Goal: Task Accomplishment & Management: Use online tool/utility

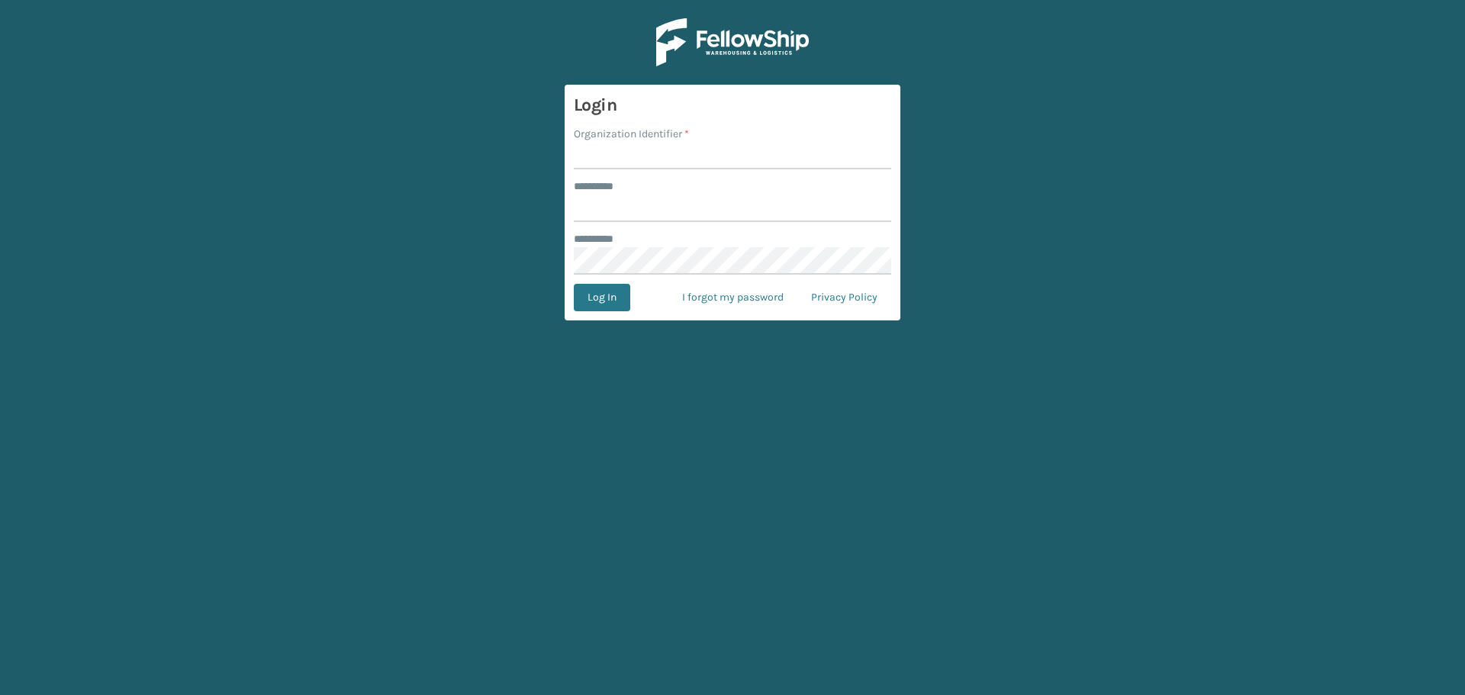
click at [626, 156] on input "Organization Identifier *" at bounding box center [732, 155] width 317 height 27
type input "SuperAdminOrganization"
click at [669, 194] on div "******** *" at bounding box center [732, 187] width 317 height 16
click at [640, 206] on input "******** *" at bounding box center [732, 208] width 317 height 27
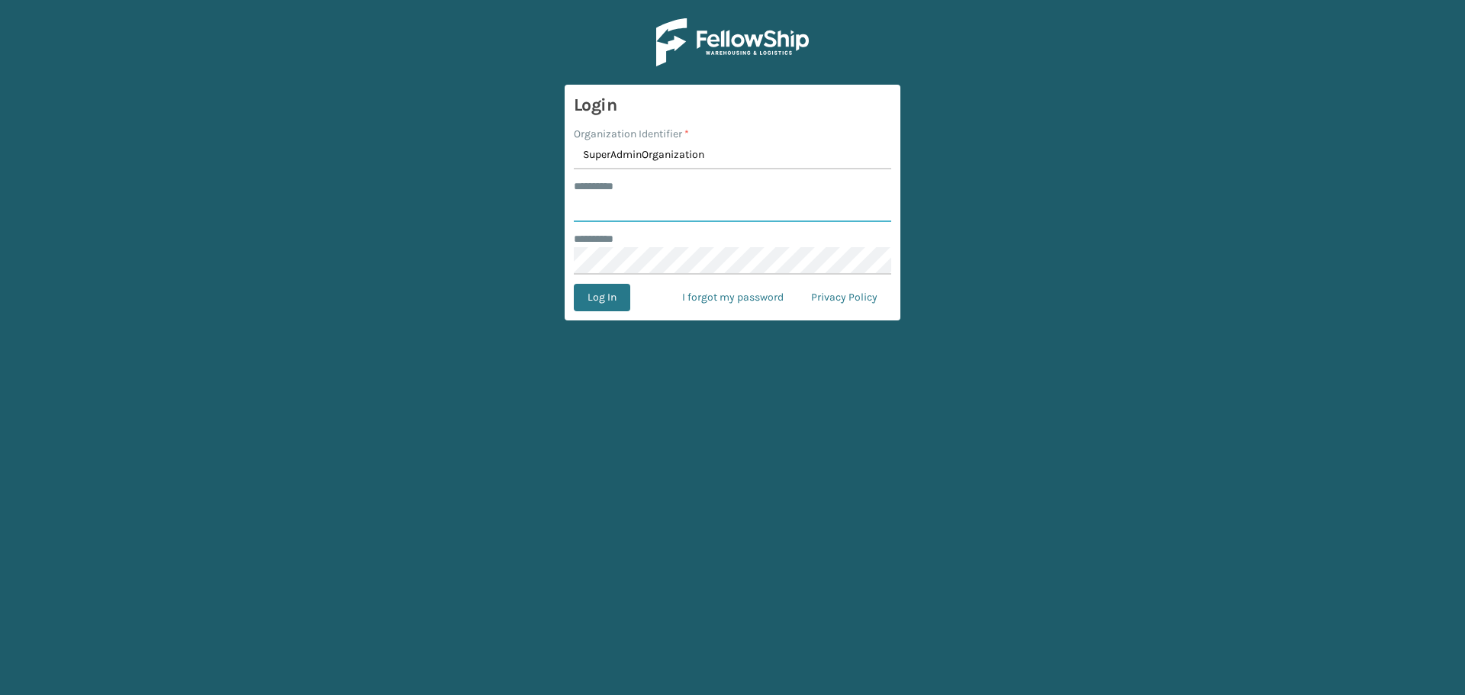
click at [640, 206] on input "******** *" at bounding box center [732, 208] width 317 height 27
type input "******"
click at [588, 315] on form "Login Organization Identifier * SuperAdminOrganization ******** * ****** ******…" at bounding box center [733, 203] width 336 height 236
click at [603, 298] on button "Log In" at bounding box center [602, 297] width 56 height 27
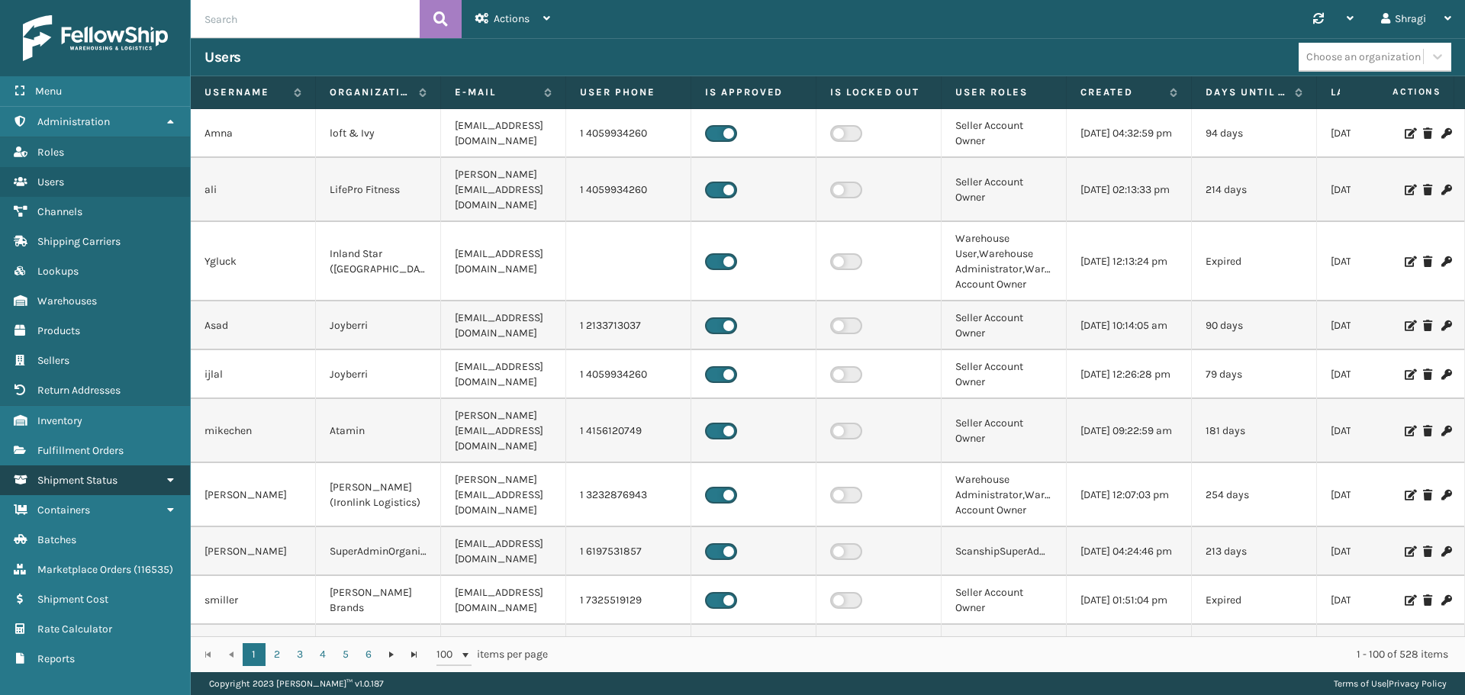
click at [132, 471] on link "Shipment Status" at bounding box center [95, 481] width 190 height 30
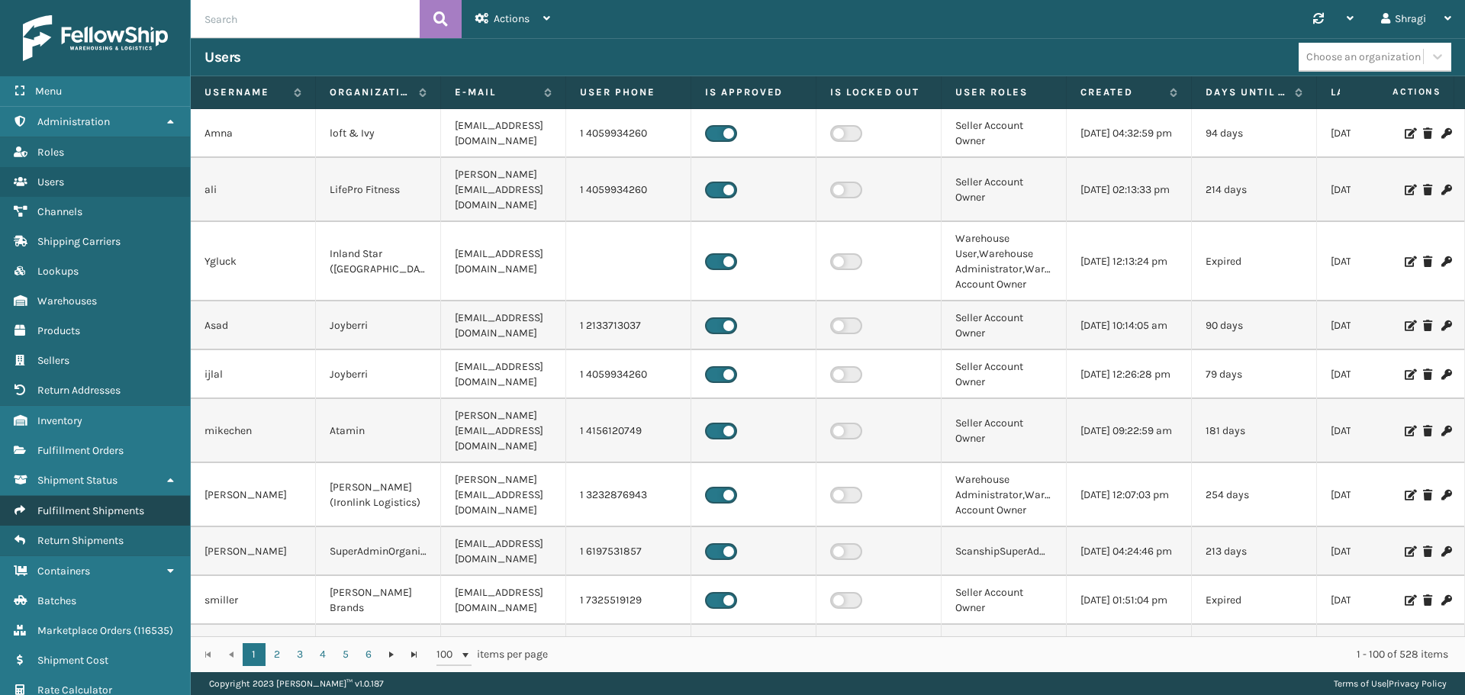
click at [100, 510] on span "Fulfillment Shipments" at bounding box center [90, 510] width 107 height 13
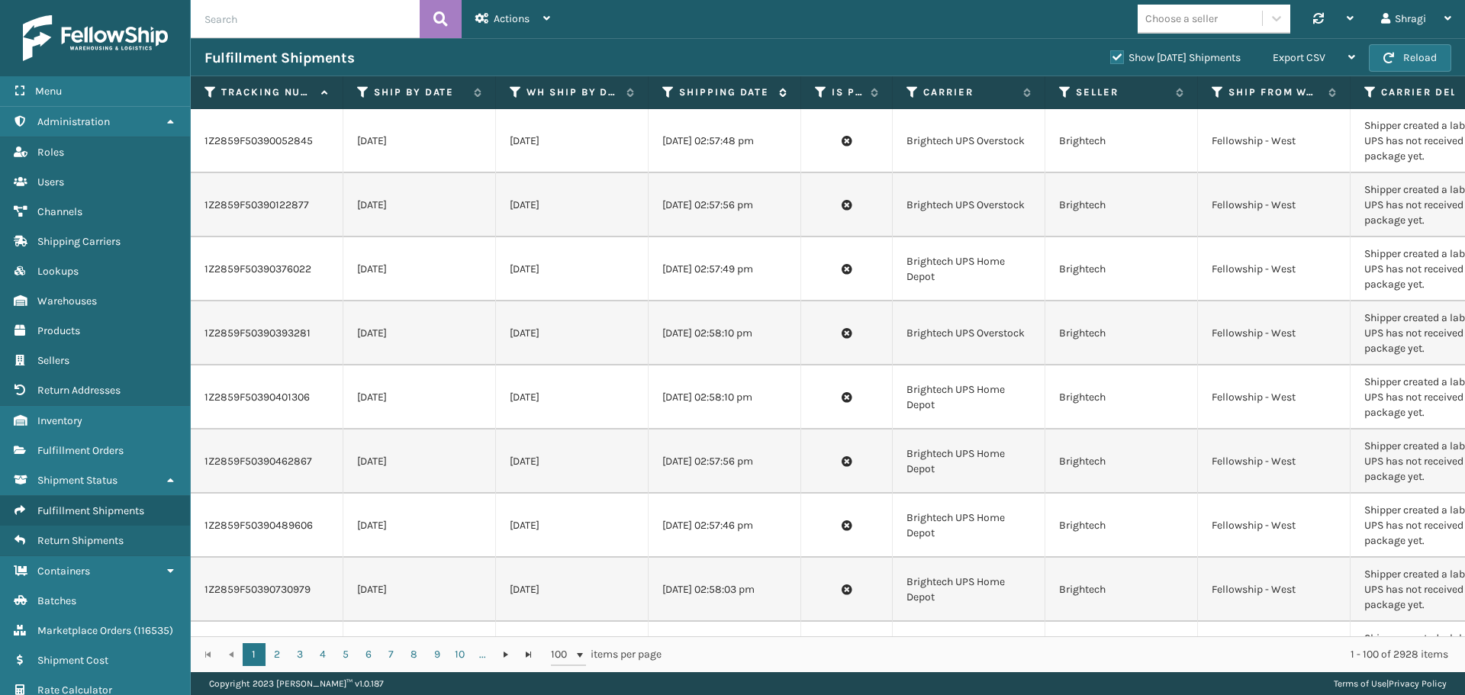
click at [675, 92] on div "Shipping Date" at bounding box center [724, 92] width 124 height 14
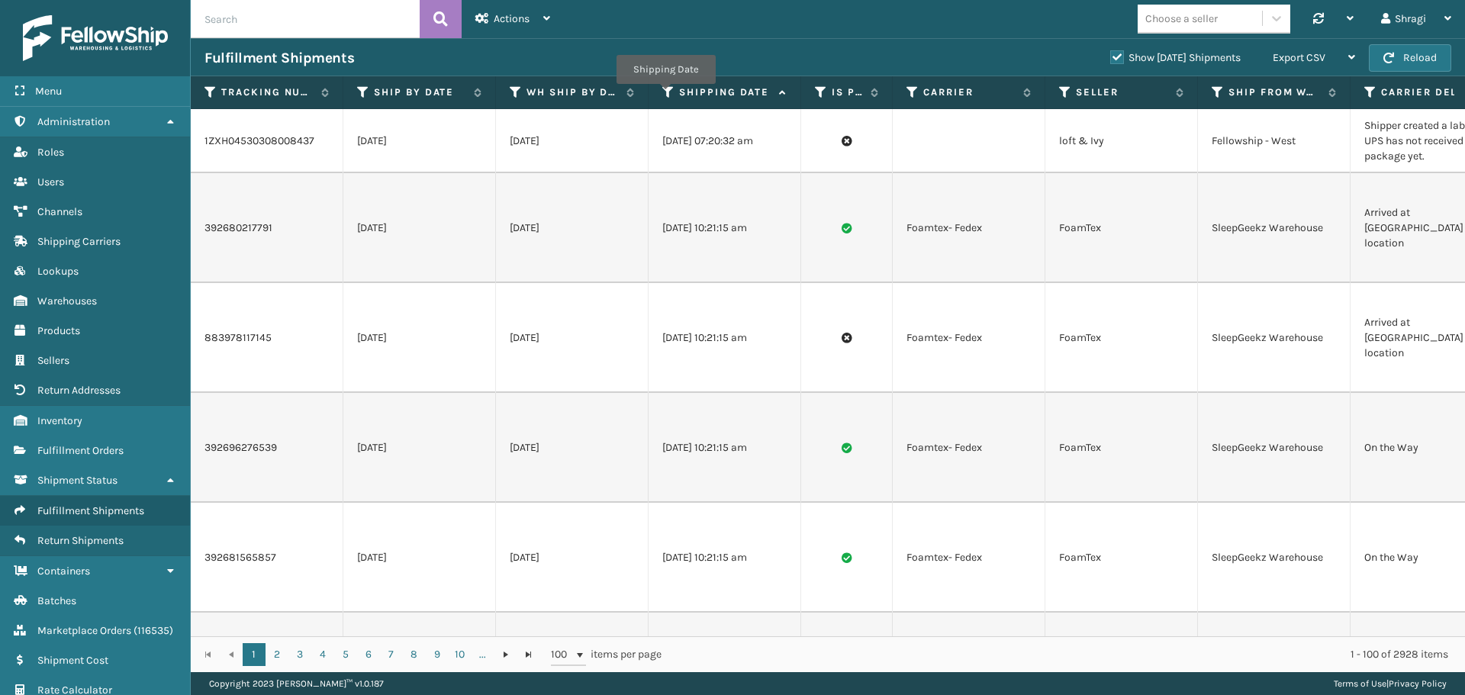
click at [666, 95] on icon at bounding box center [668, 92] width 12 height 14
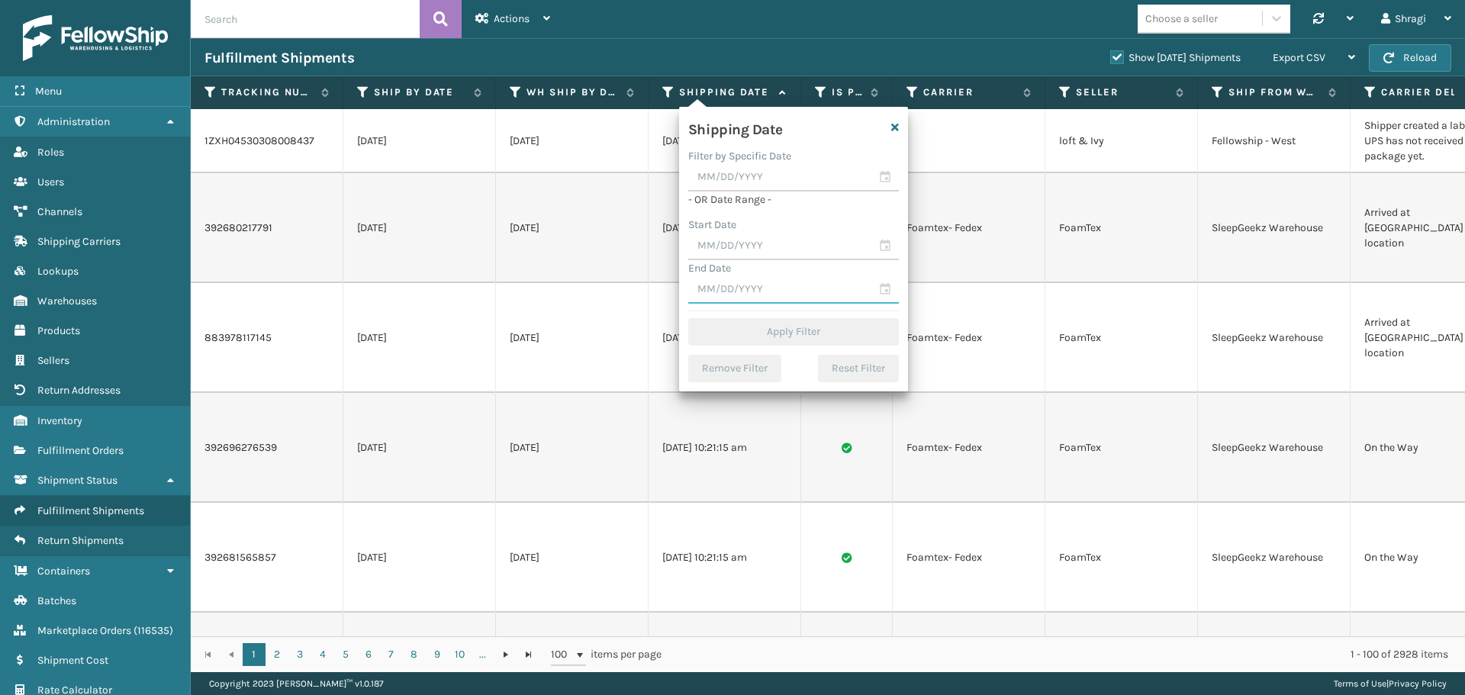
click at [727, 295] on input "text" at bounding box center [793, 289] width 211 height 27
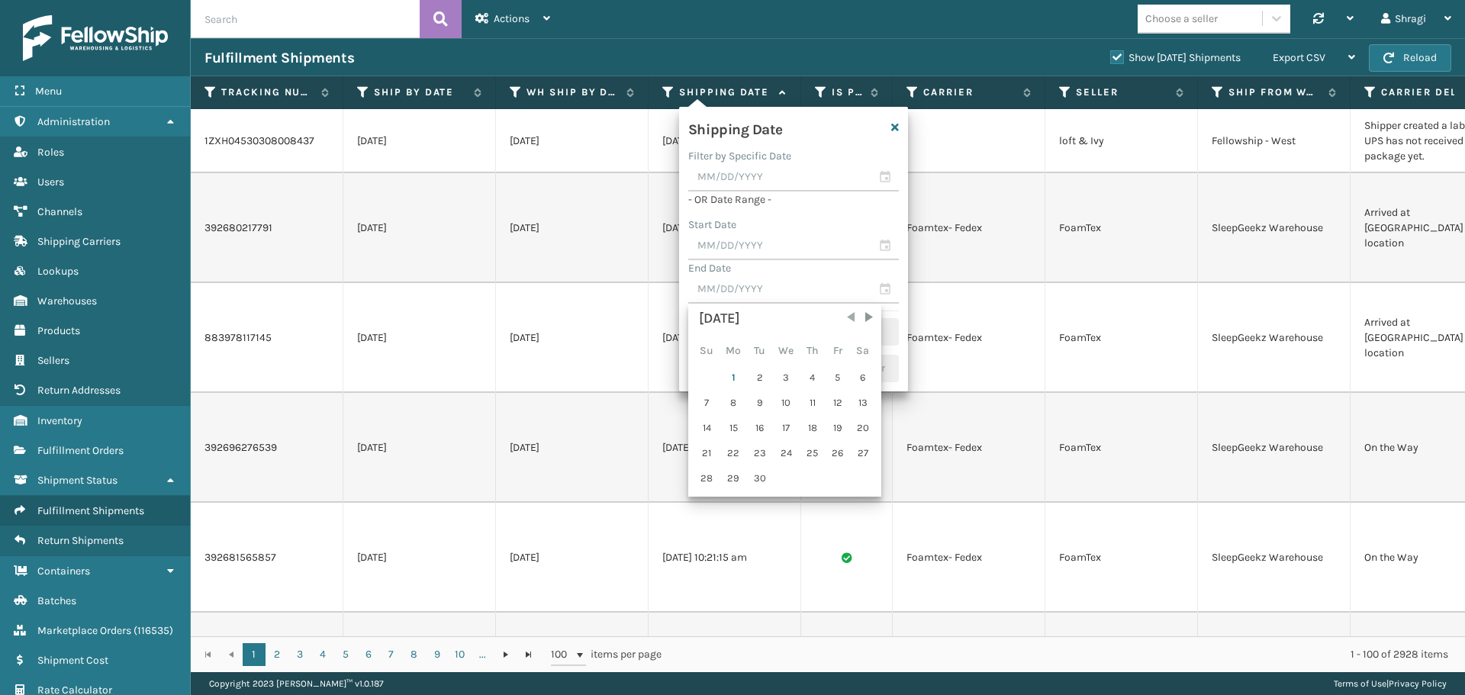
click at [856, 316] on span "Previous Month" at bounding box center [850, 317] width 15 height 15
click at [706, 506] on div "31" at bounding box center [707, 503] width 24 height 23
type input "[DATE]"
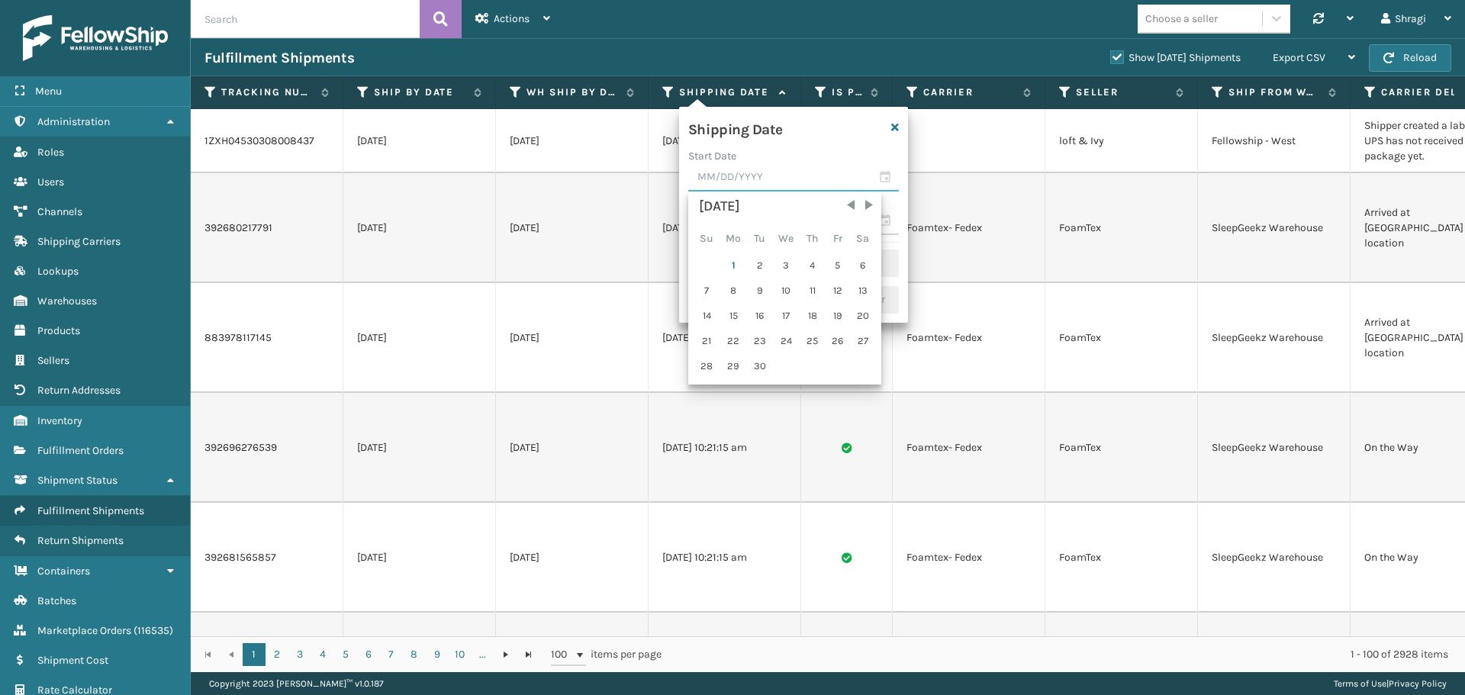
click at [759, 173] on input "text" at bounding box center [793, 177] width 211 height 27
click at [847, 201] on span "Previous Month" at bounding box center [850, 205] width 15 height 15
click at [696, 388] on div "31" at bounding box center [707, 391] width 24 height 23
type input "[DATE]"
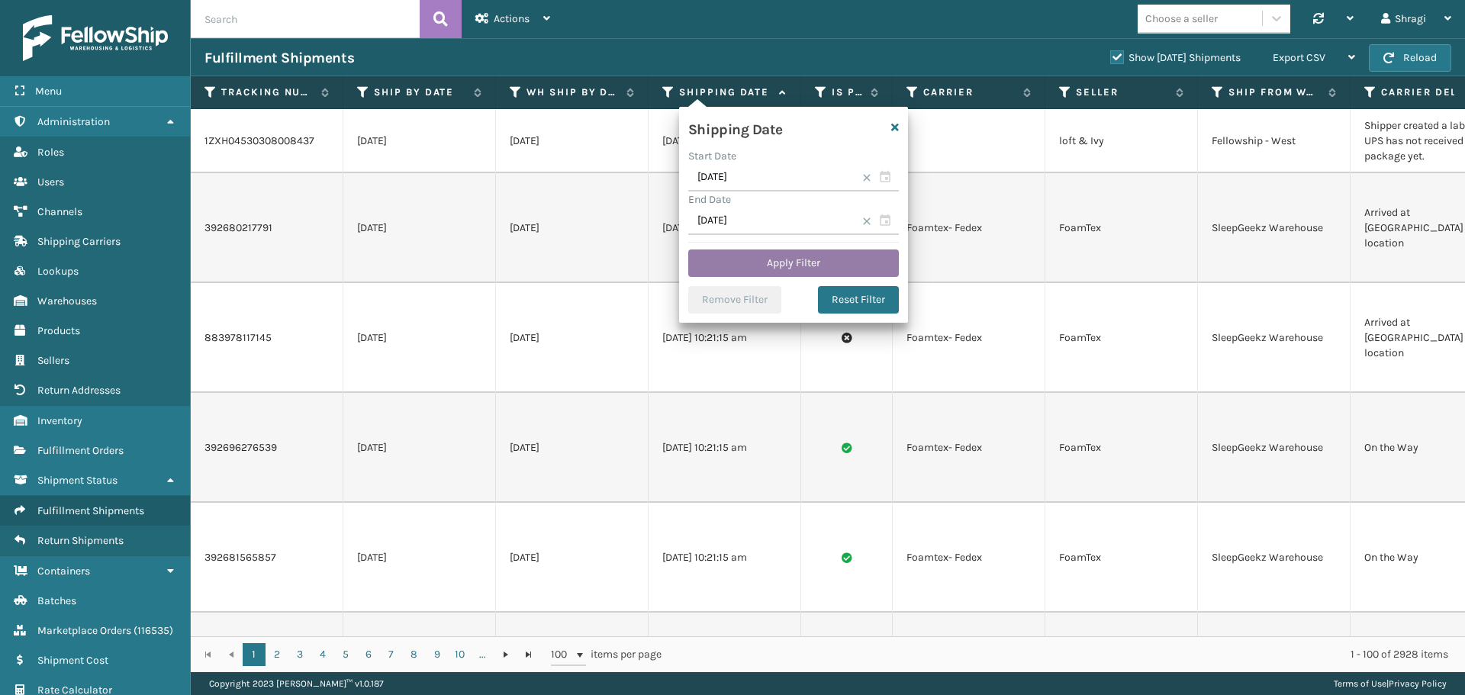
click at [793, 260] on button "Apply Filter" at bounding box center [793, 263] width 211 height 27
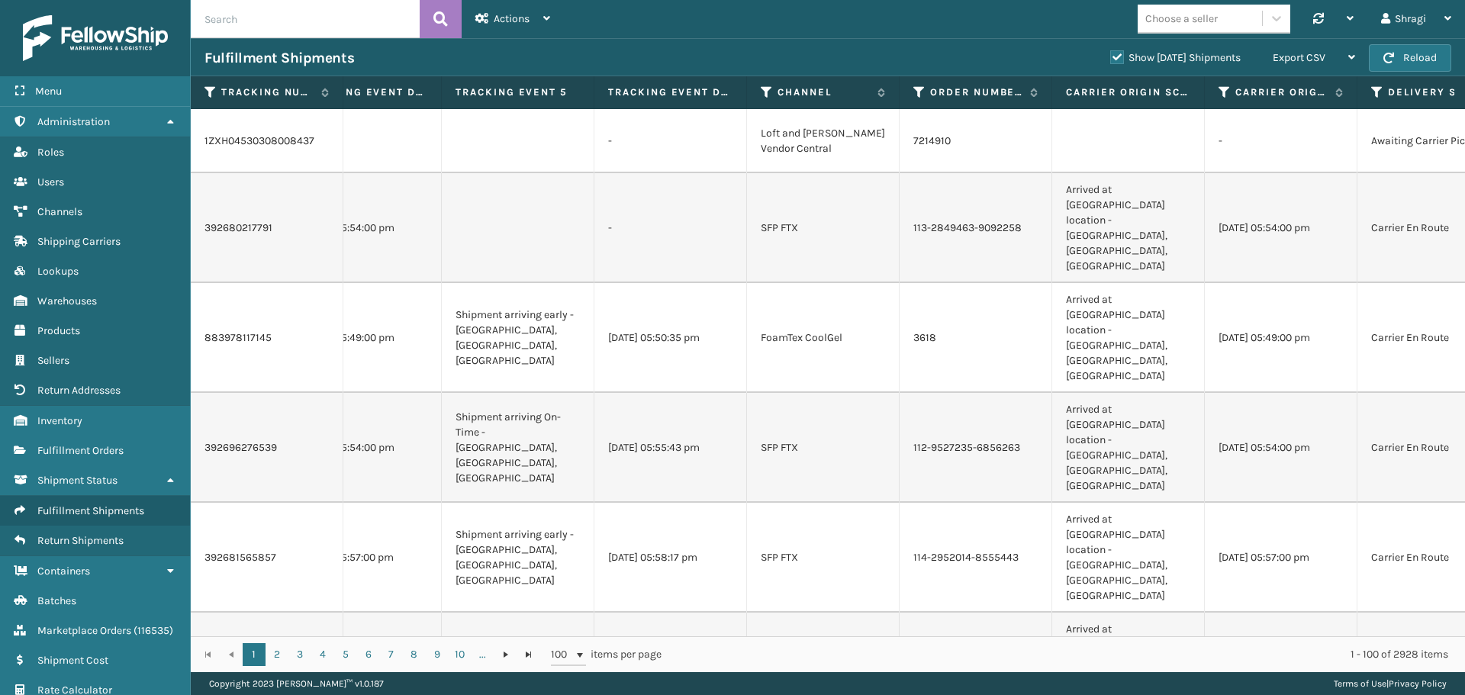
scroll to position [0, 3260]
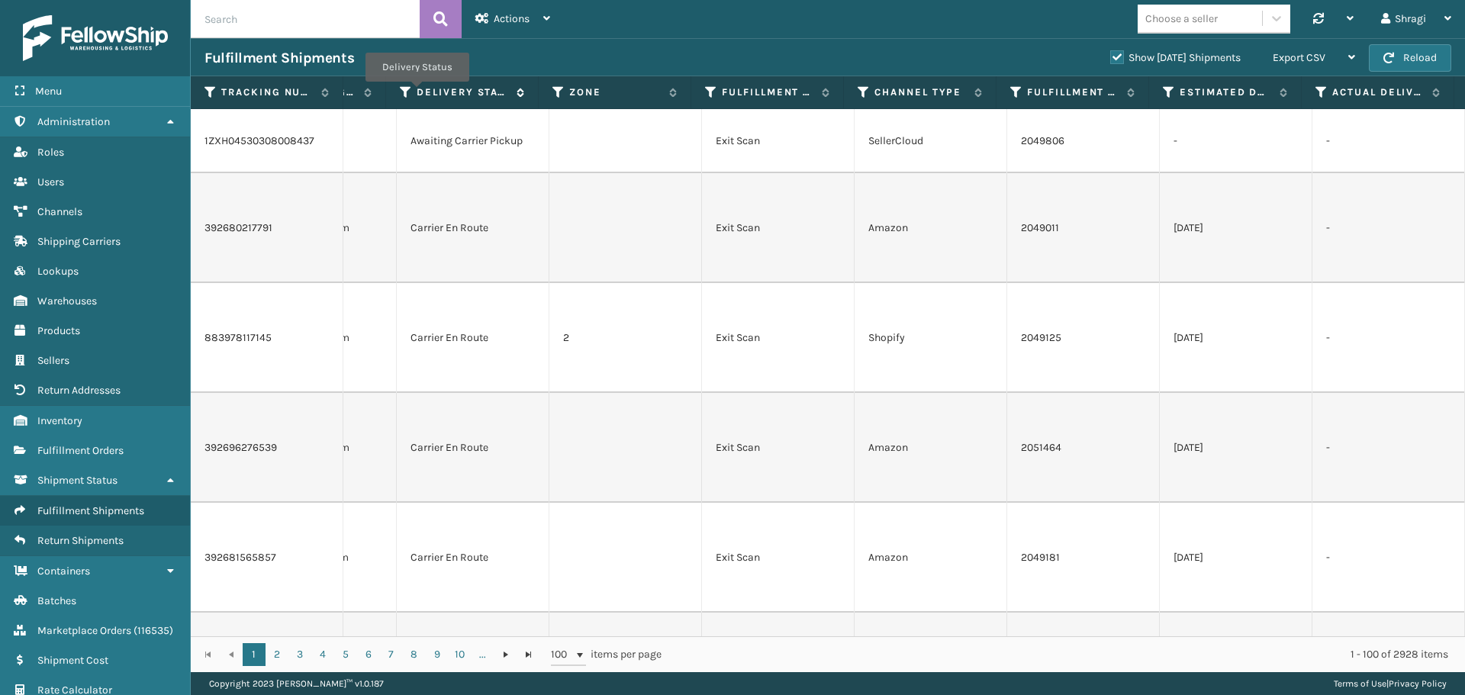
click at [417, 92] on label "Delivery Status" at bounding box center [463, 92] width 92 height 14
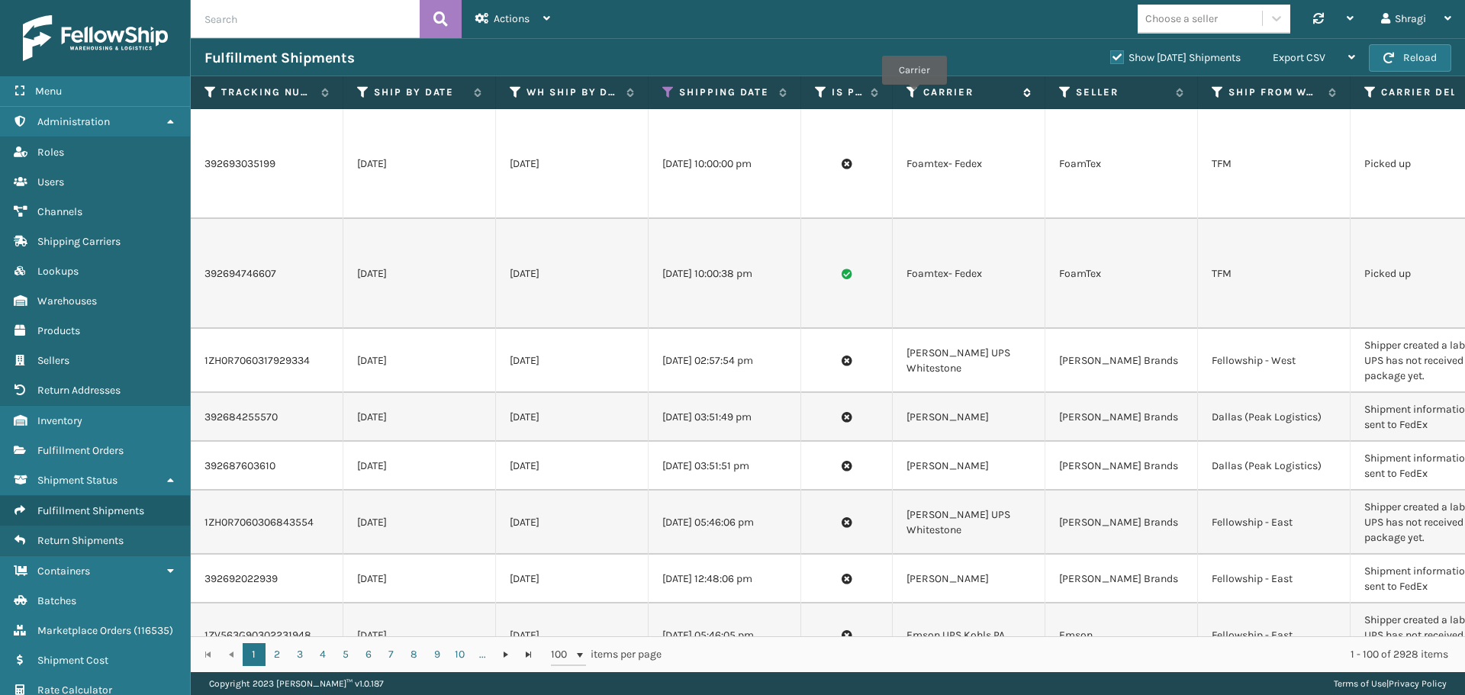
click at [914, 95] on icon at bounding box center [913, 92] width 12 height 14
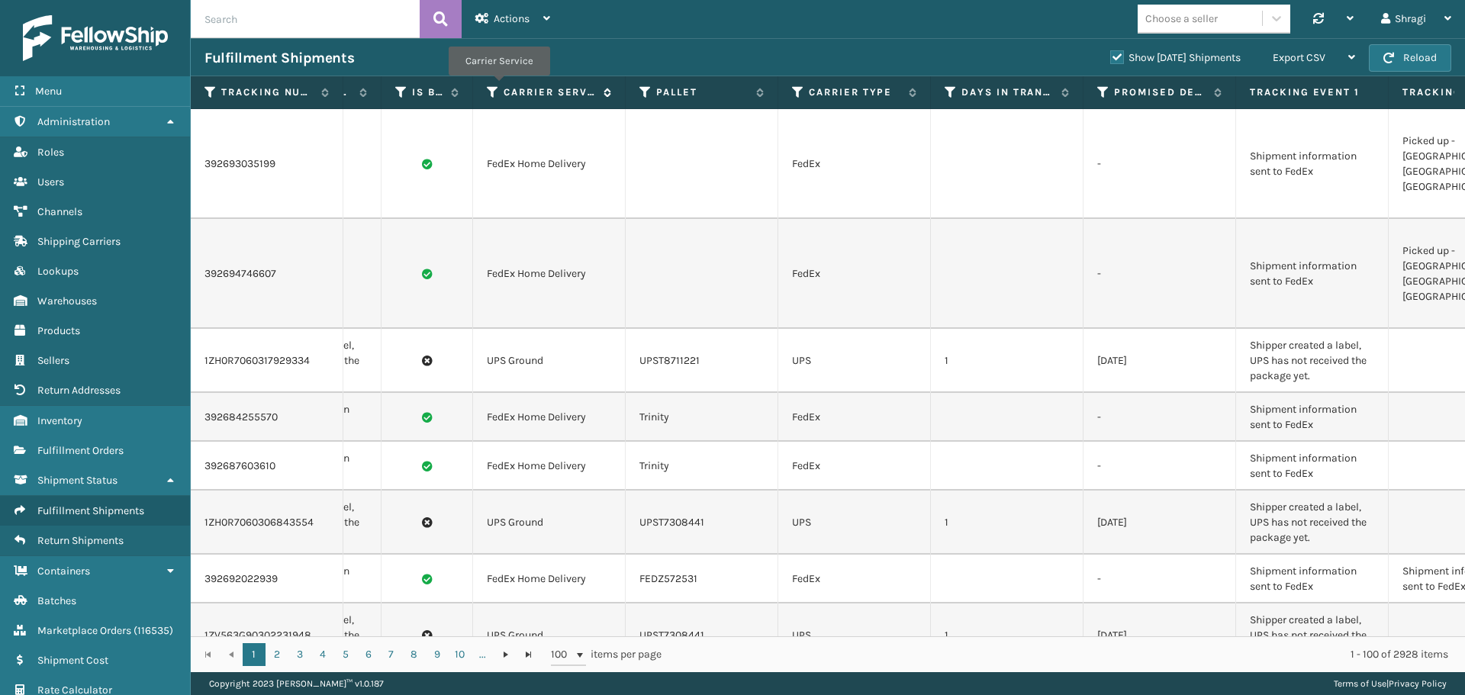
click at [498, 86] on icon at bounding box center [493, 92] width 12 height 14
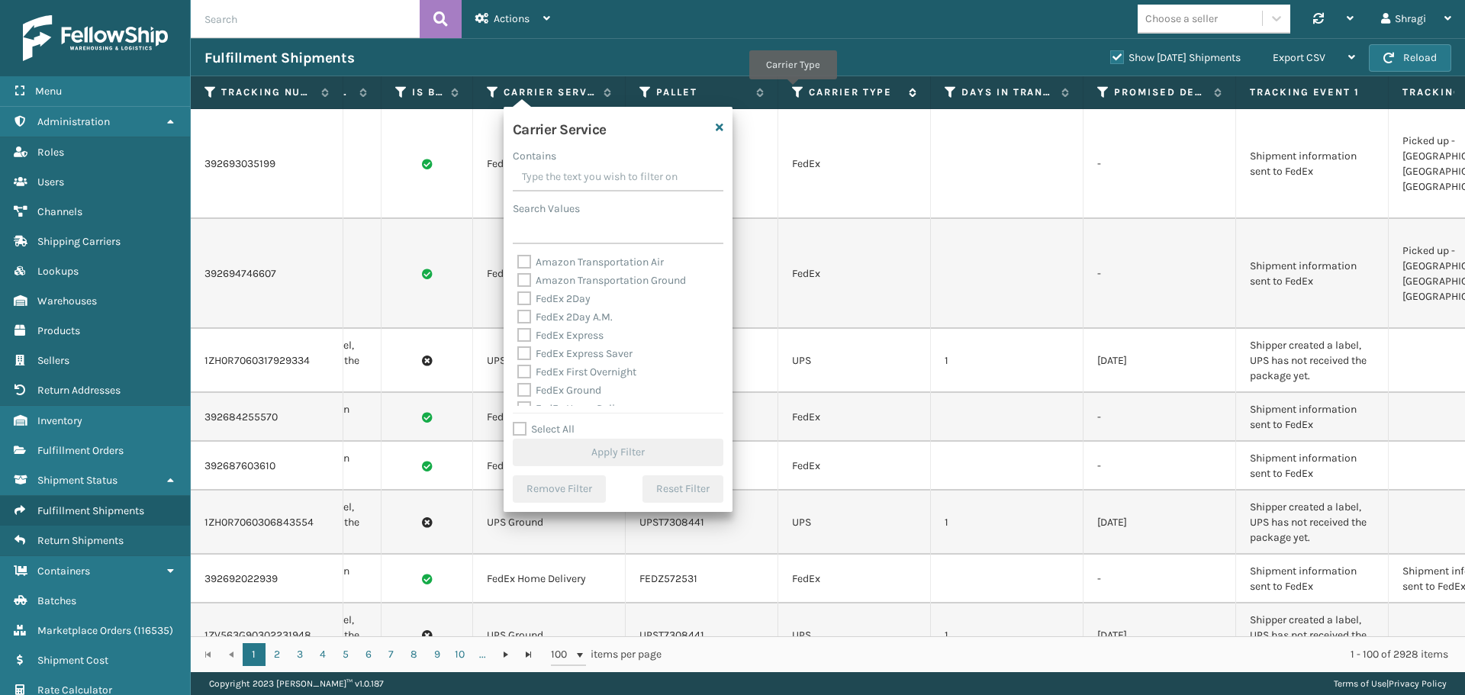
click at [792, 90] on icon at bounding box center [798, 92] width 12 height 14
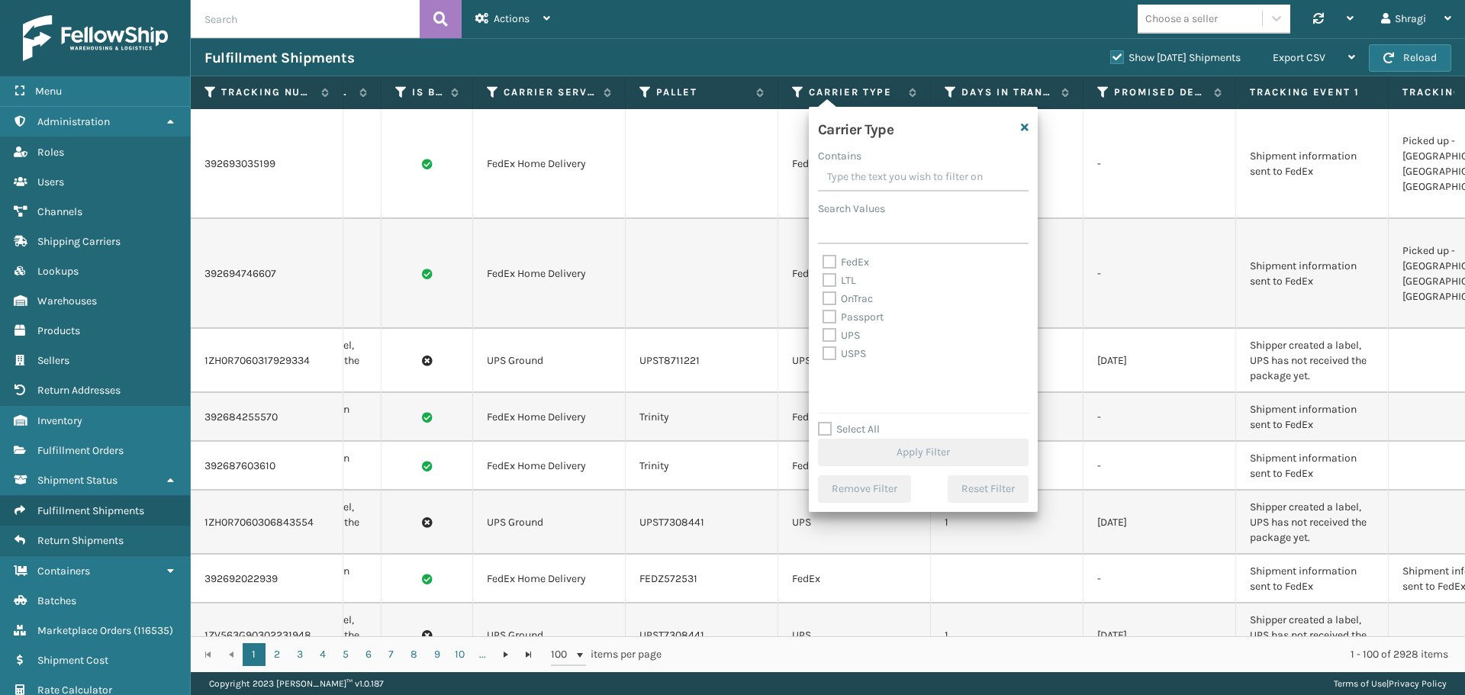
click at [844, 259] on label "FedEx" at bounding box center [846, 262] width 47 height 13
click at [824, 259] on input "FedEx" at bounding box center [823, 258] width 1 height 10
checkbox input "true"
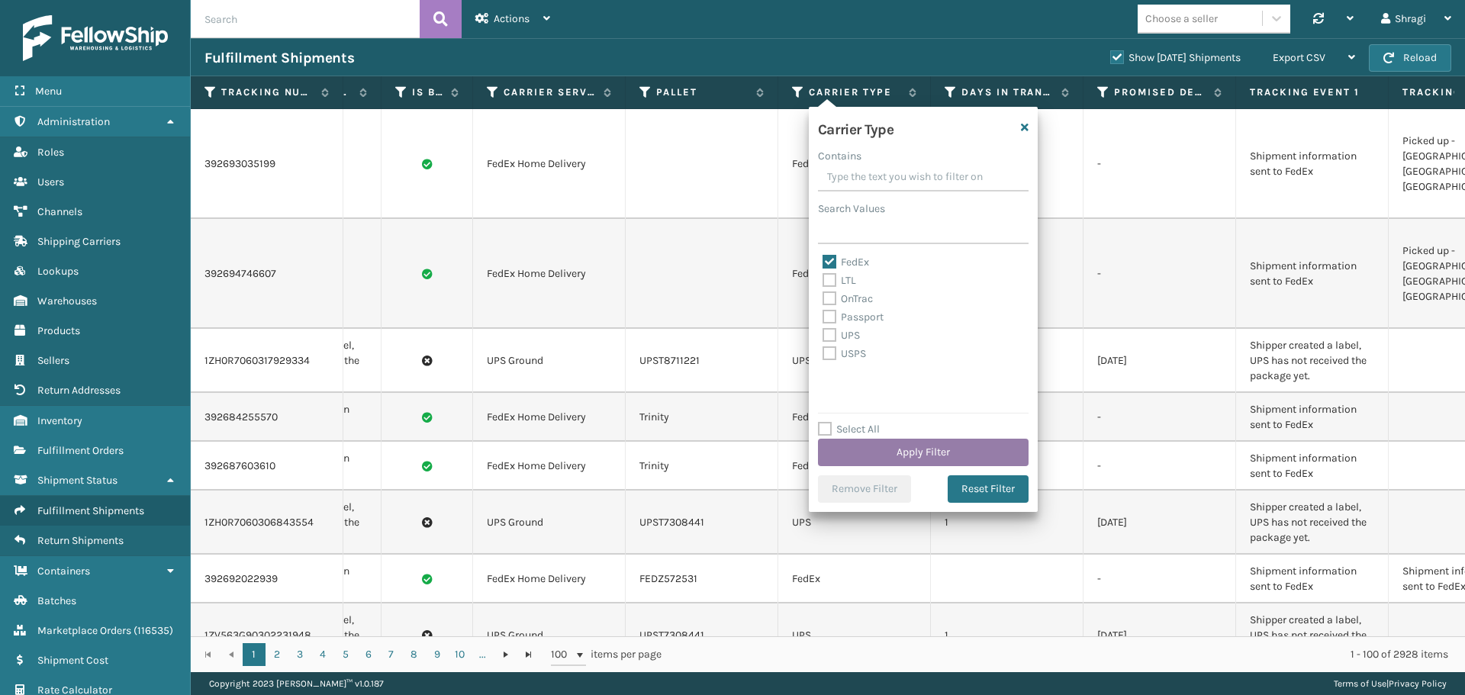
click at [870, 445] on button "Apply Filter" at bounding box center [923, 452] width 211 height 27
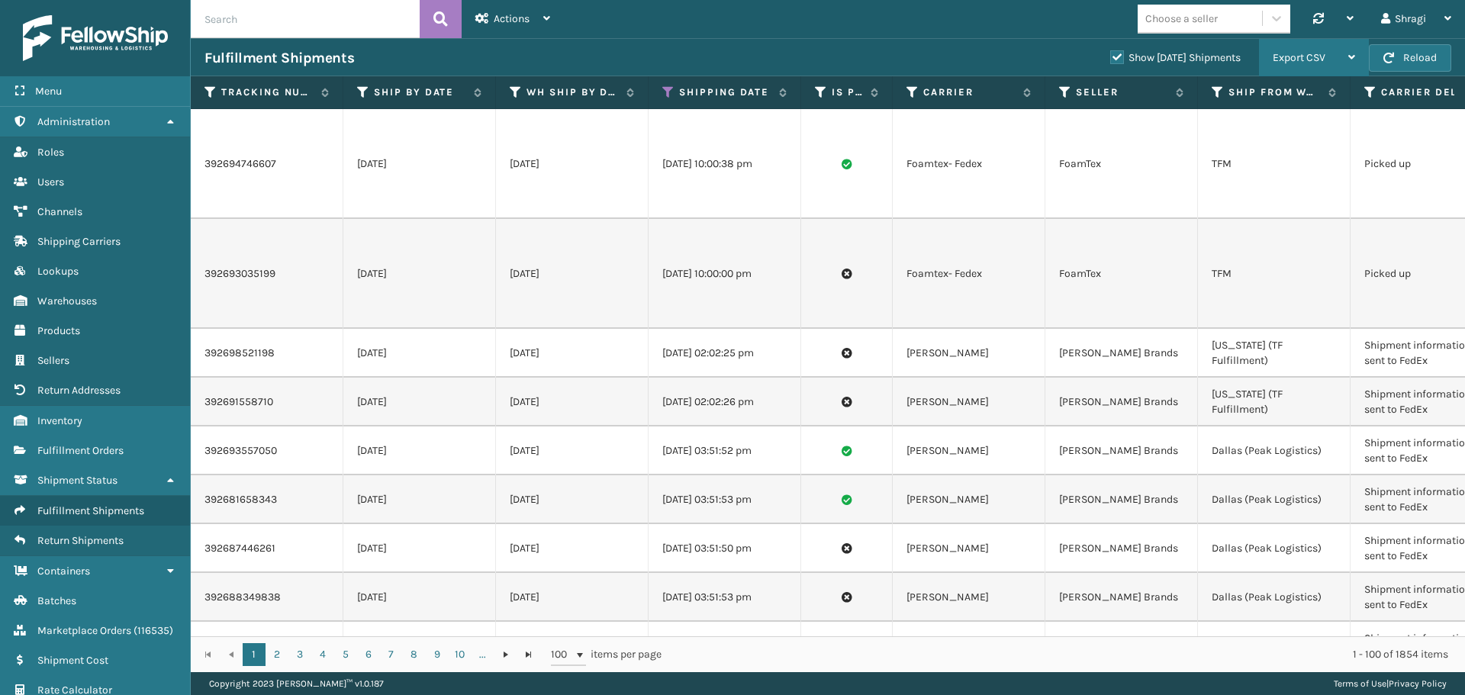
click at [1300, 51] on span "Export CSV" at bounding box center [1299, 57] width 53 height 13
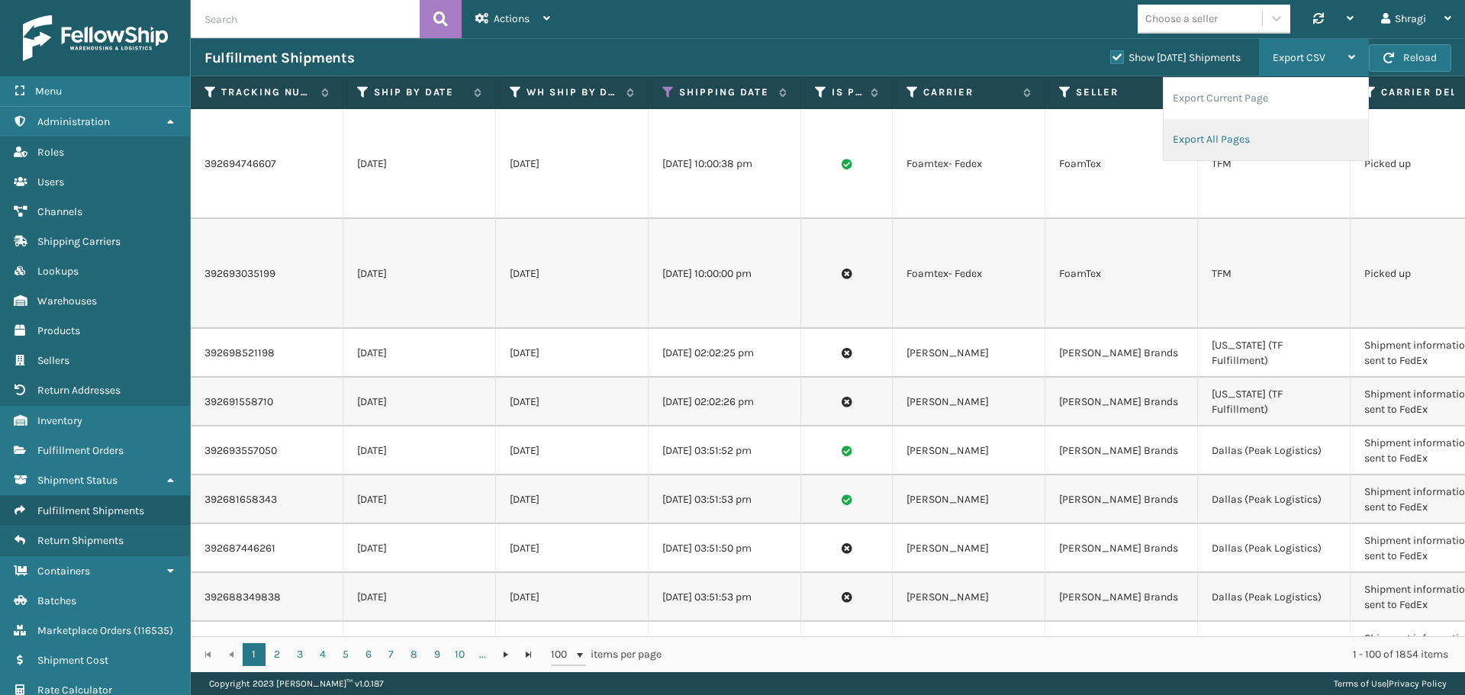
click at [1222, 151] on li "Export All Pages" at bounding box center [1266, 139] width 205 height 41
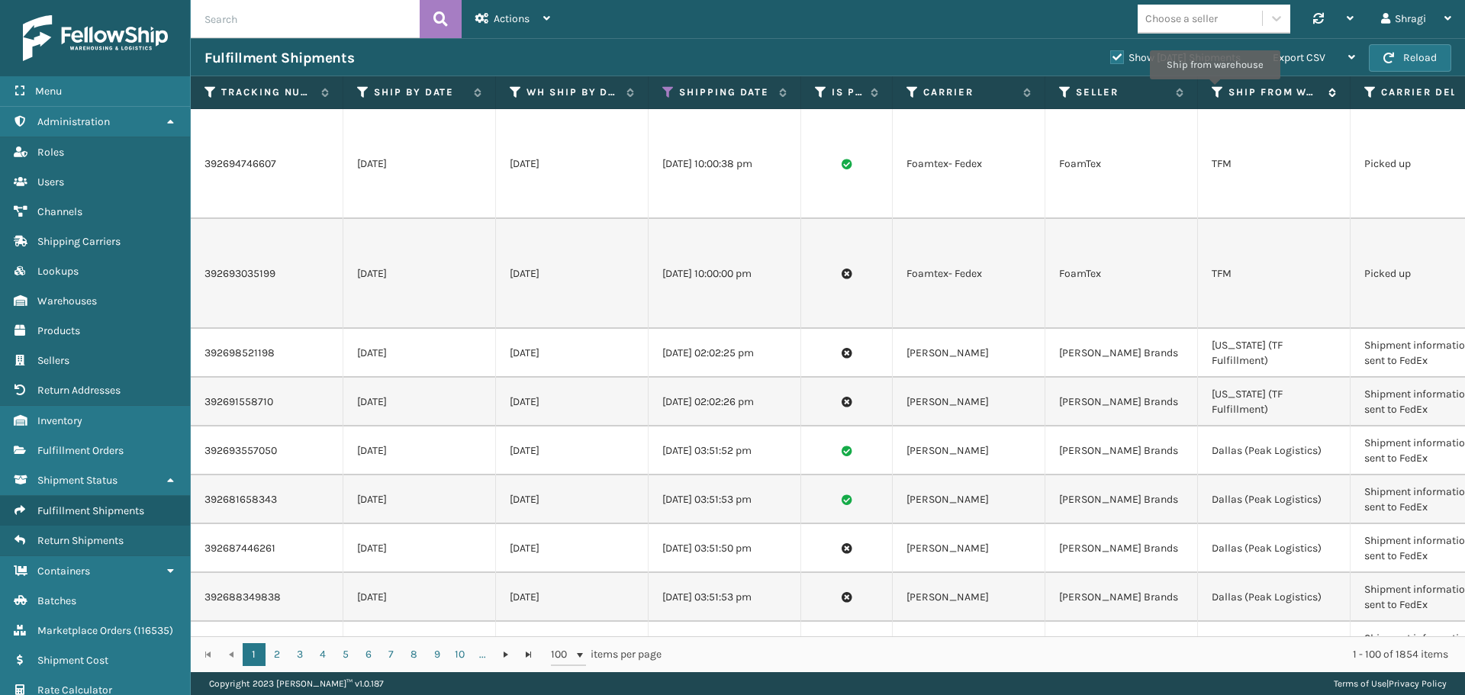
click at [1215, 90] on icon at bounding box center [1218, 92] width 12 height 14
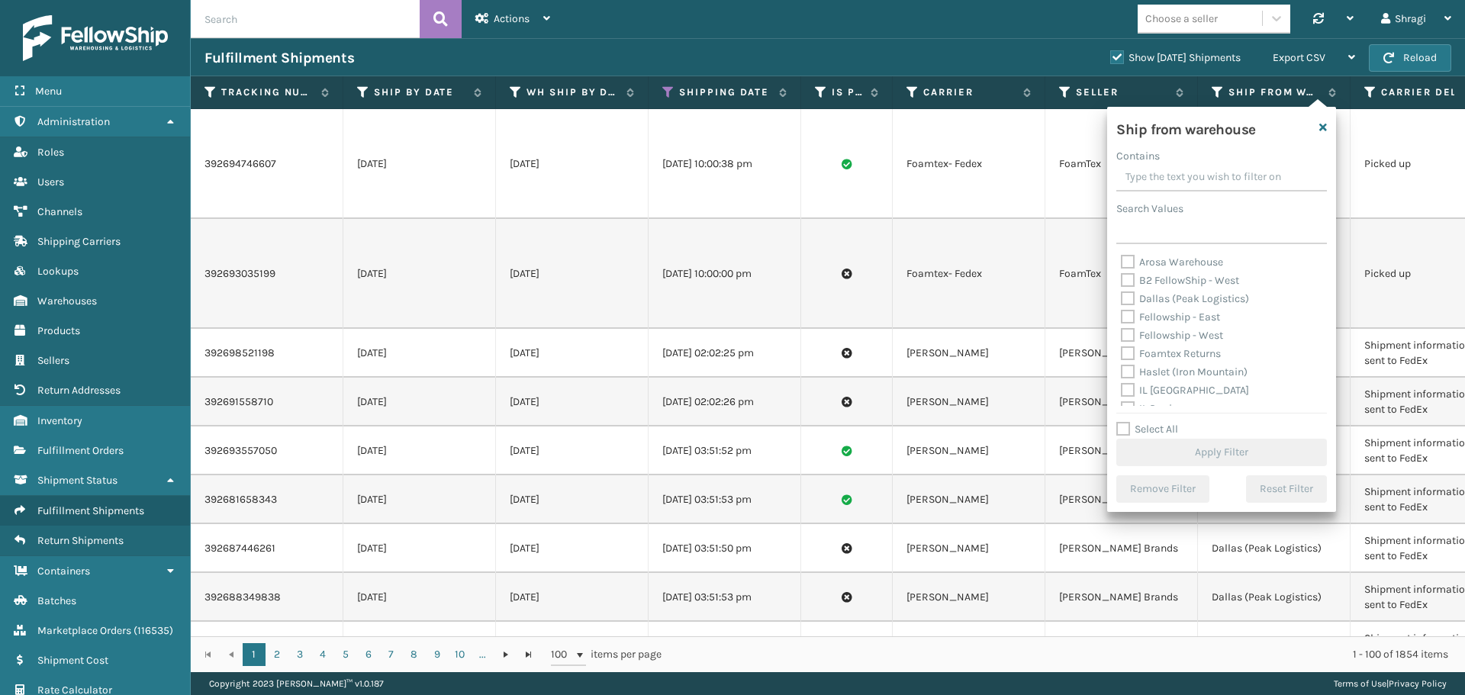
click at [1172, 334] on label "Fellowship - West" at bounding box center [1172, 335] width 102 height 13
click at [1122, 334] on input "Fellowship - West" at bounding box center [1121, 332] width 1 height 10
checkbox input "true"
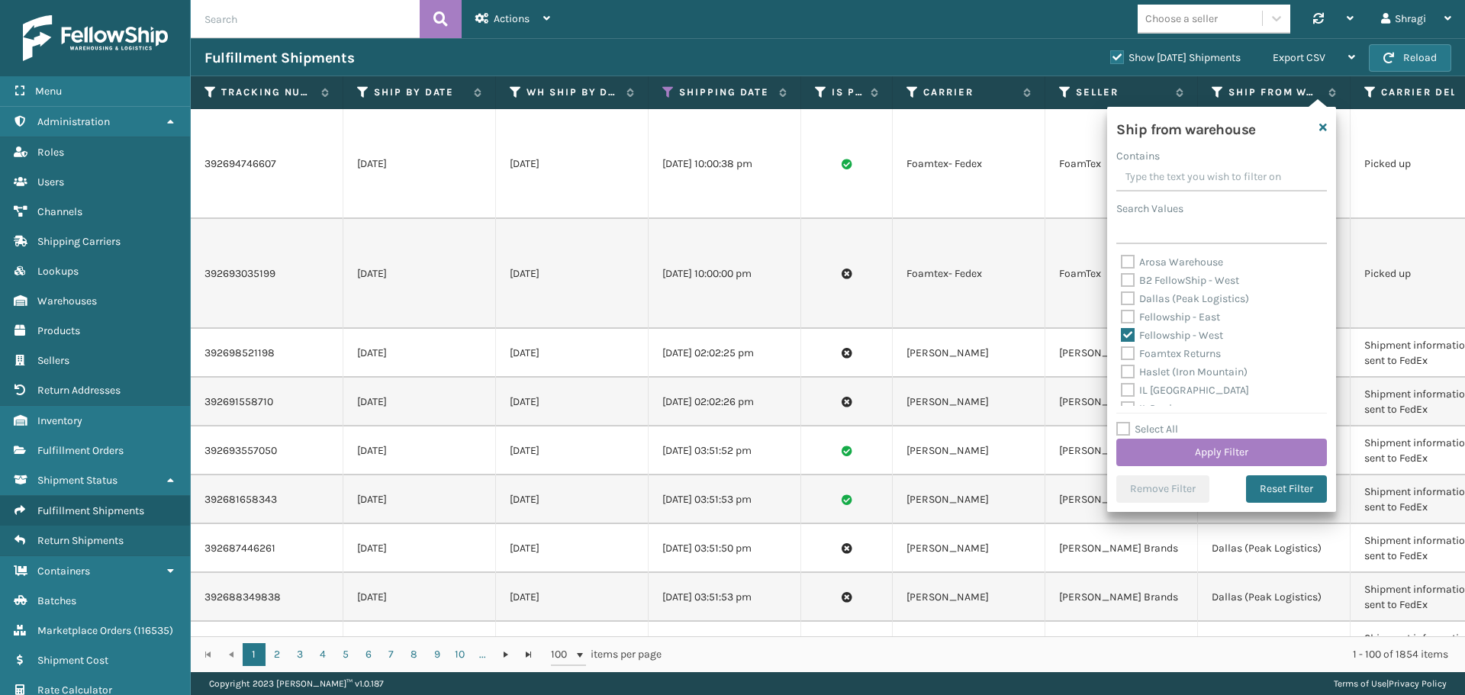
click at [1173, 320] on label "Fellowship - East" at bounding box center [1170, 317] width 99 height 13
click at [1122, 318] on input "Fellowship - East" at bounding box center [1121, 313] width 1 height 10
checkbox input "true"
click at [1176, 302] on label "Dallas (Peak Logistics)" at bounding box center [1185, 298] width 128 height 13
click at [1122, 300] on input "Dallas (Peak Logistics)" at bounding box center [1121, 295] width 1 height 10
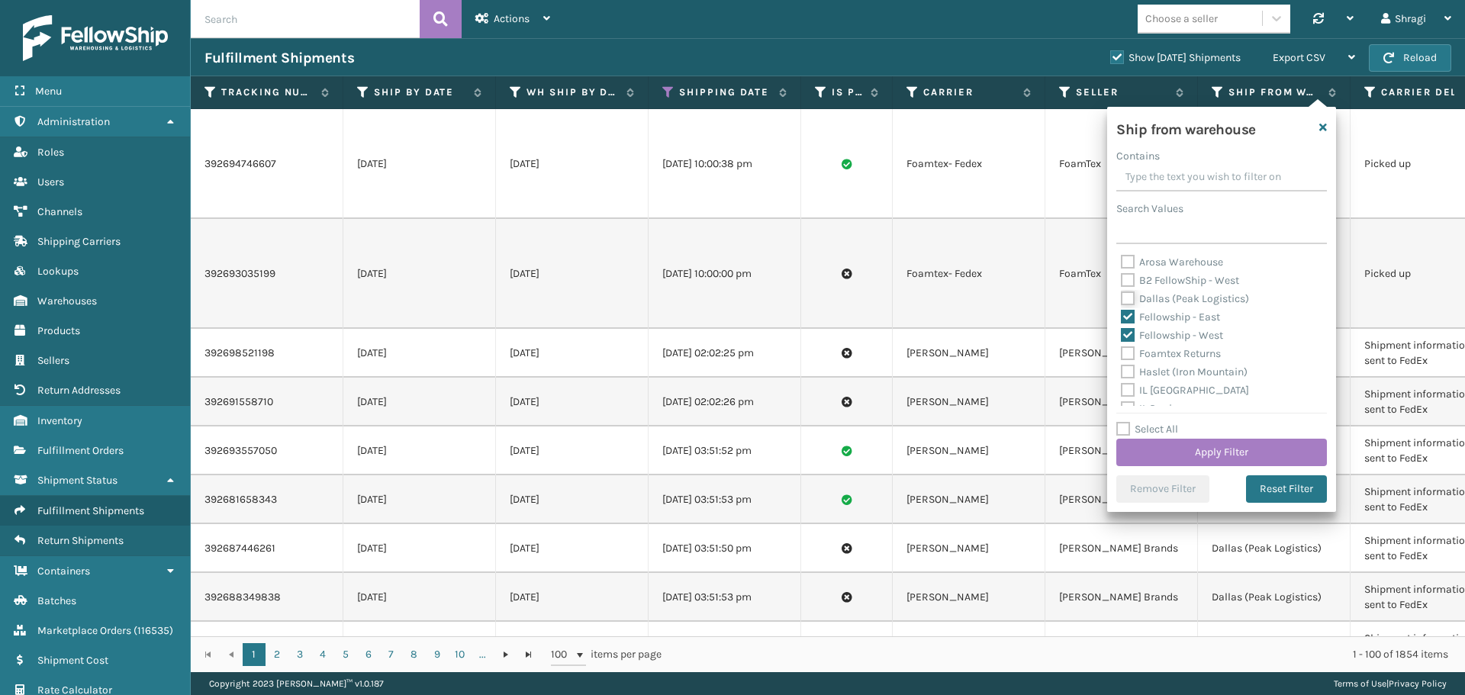
checkbox input "true"
click at [1163, 372] on label "Haslet (Iron Mountain)" at bounding box center [1184, 372] width 127 height 13
click at [1122, 372] on input "Haslet (Iron Mountain)" at bounding box center [1121, 368] width 1 height 10
checkbox input "true"
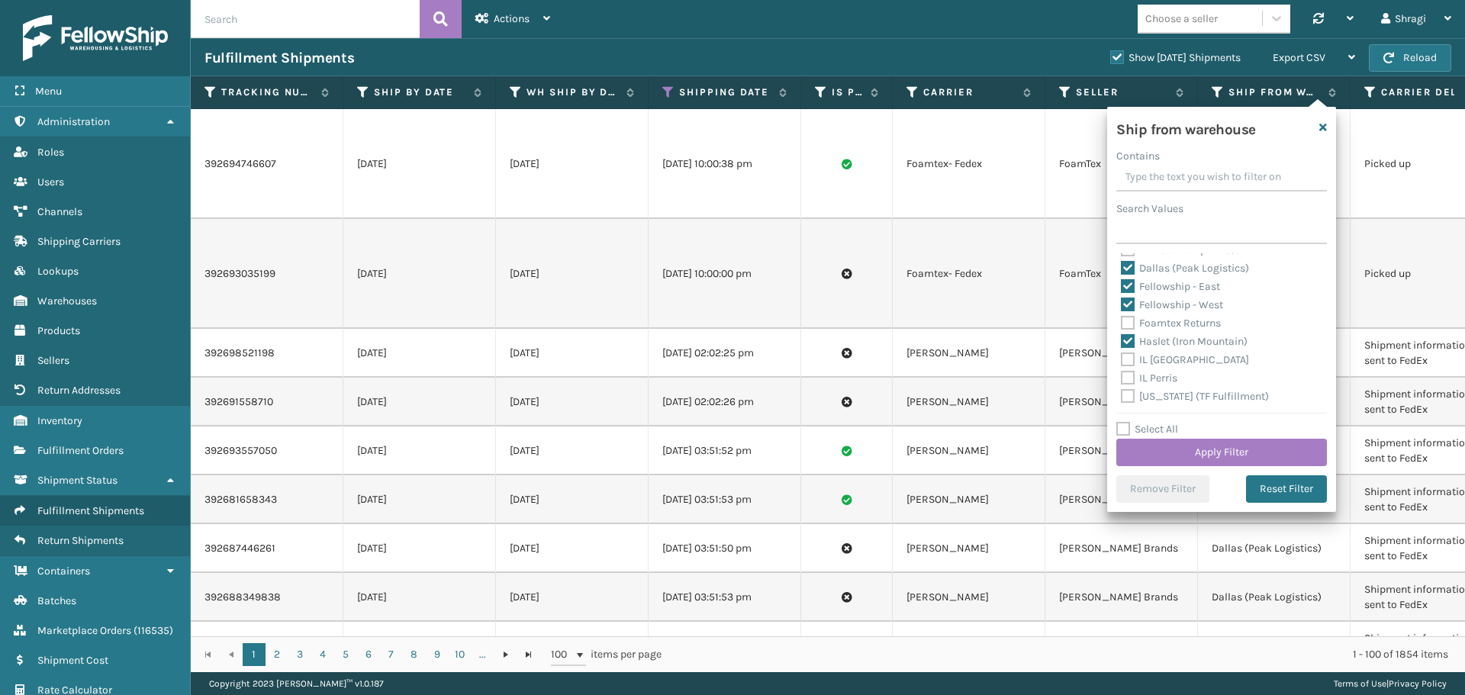
click at [1203, 391] on label "[US_STATE] (TF Fulfillment)" at bounding box center [1195, 396] width 148 height 13
click at [1122, 391] on input "[US_STATE] (TF Fulfillment)" at bounding box center [1121, 393] width 1 height 10
checkbox input "true"
click at [1155, 398] on label "[PERSON_NAME]" at bounding box center [1171, 402] width 101 height 13
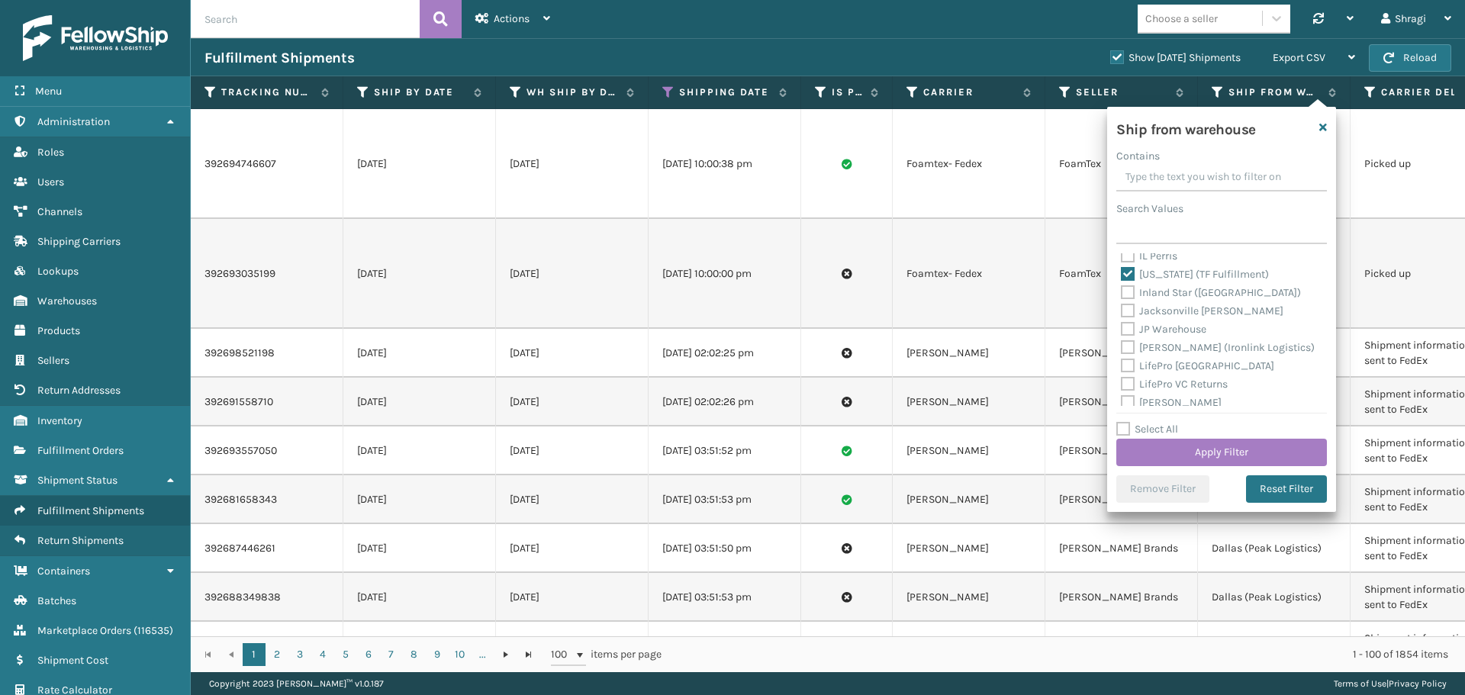
click at [1122, 398] on input "[PERSON_NAME]" at bounding box center [1121, 399] width 1 height 10
checkbox input "true"
click at [1331, 400] on div "Ship from warehouse Contains Search Values Arosa Warehouse B2 FellowShip - [GEO…" at bounding box center [1221, 309] width 229 height 405
click at [1203, 326] on div "SleepGeekz Dallas" at bounding box center [1221, 317] width 201 height 18
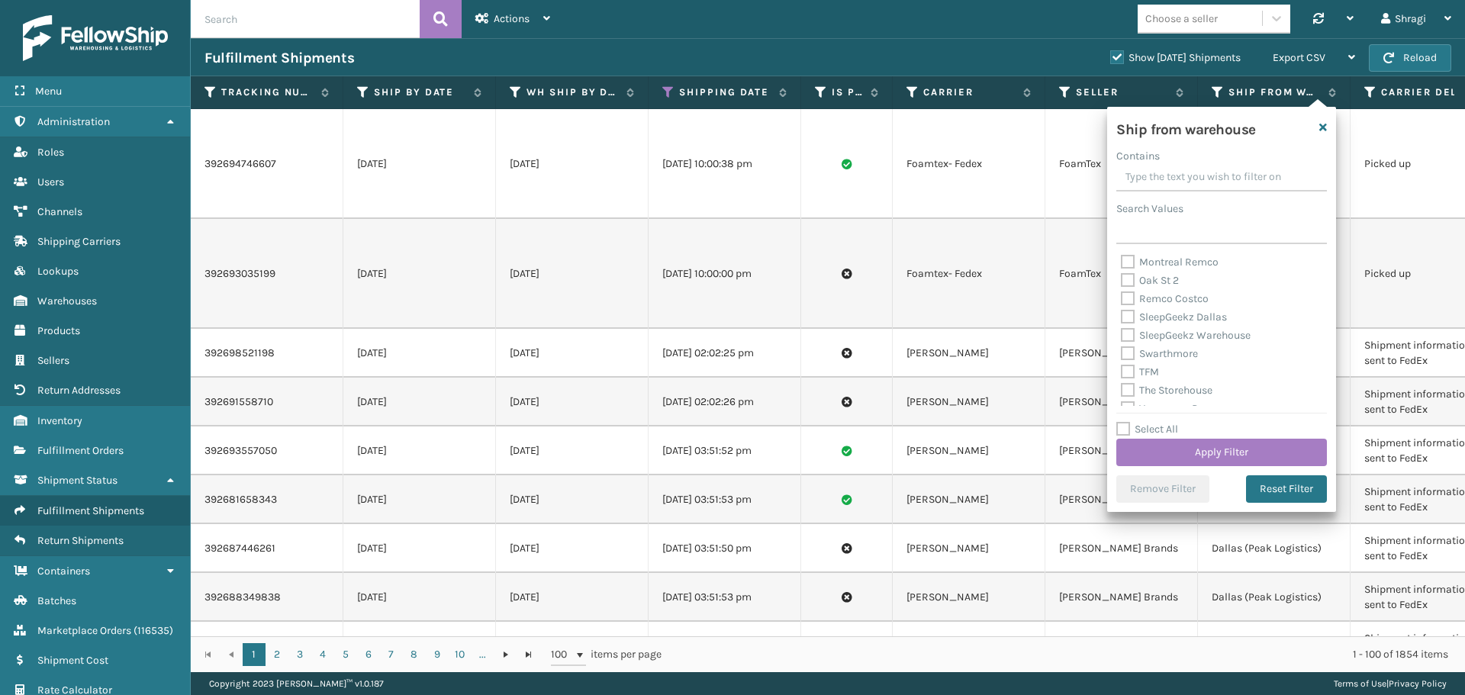
click at [1183, 339] on label "SleepGeekz Warehouse" at bounding box center [1186, 335] width 130 height 13
click at [1122, 337] on input "SleepGeekz Warehouse" at bounding box center [1121, 332] width 1 height 10
checkbox input "true"
click at [1139, 369] on label "TFM" at bounding box center [1140, 372] width 38 height 13
click at [1122, 369] on input "TFM" at bounding box center [1121, 368] width 1 height 10
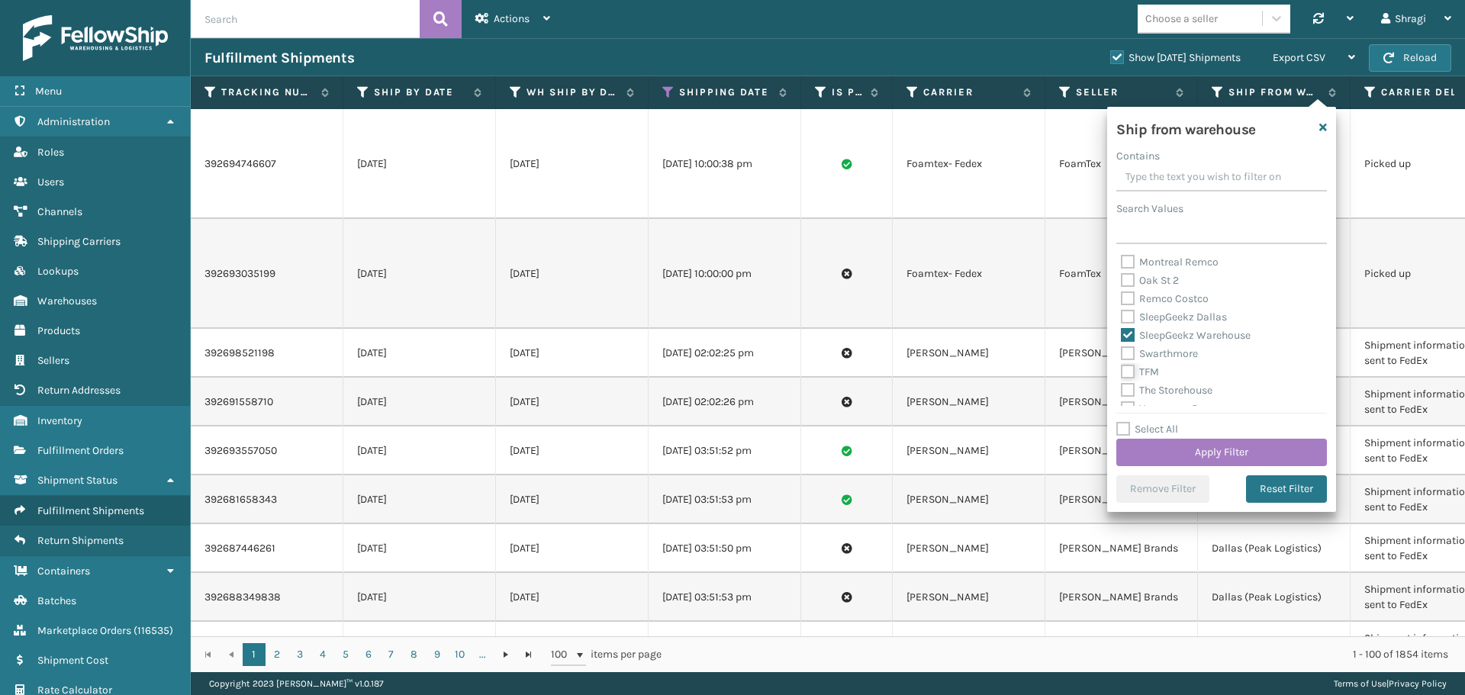
checkbox input "true"
click at [1222, 454] on button "Apply Filter" at bounding box center [1222, 452] width 211 height 27
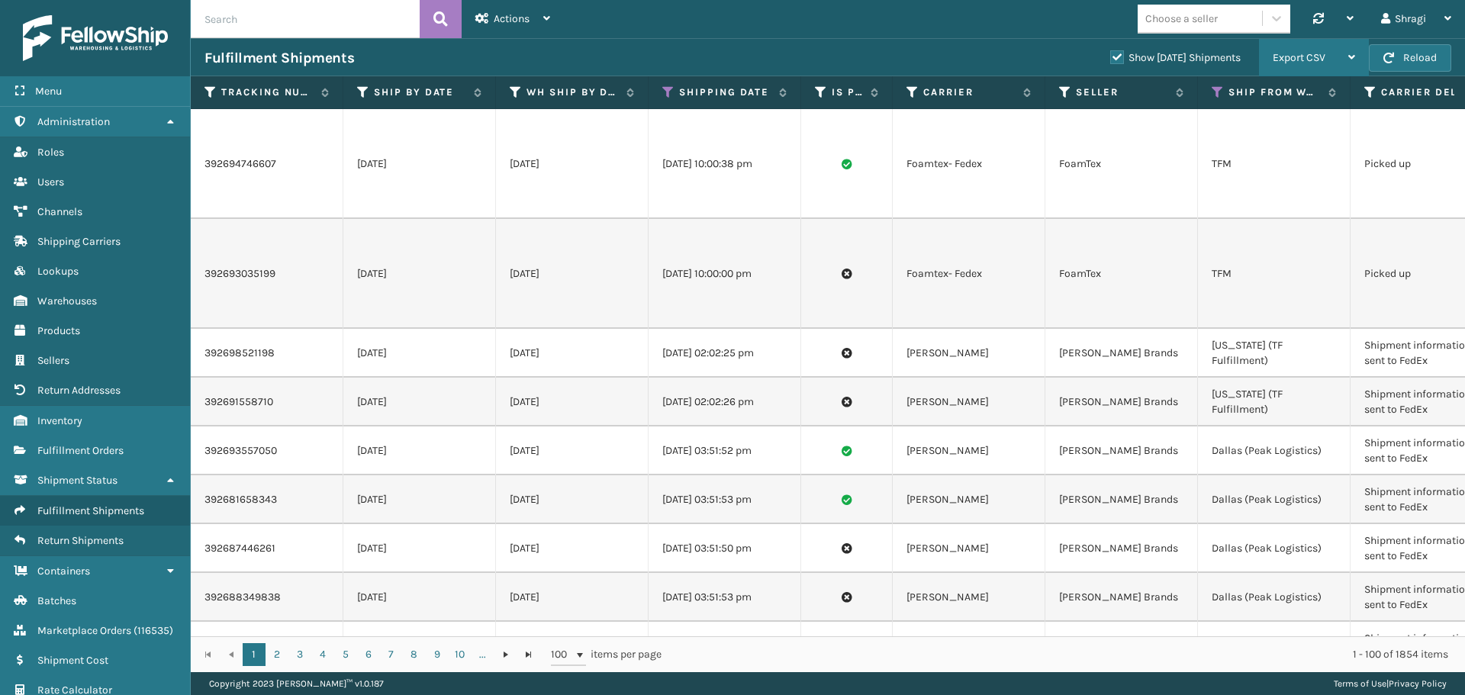
click at [1296, 67] on div "Export CSV" at bounding box center [1314, 58] width 82 height 38
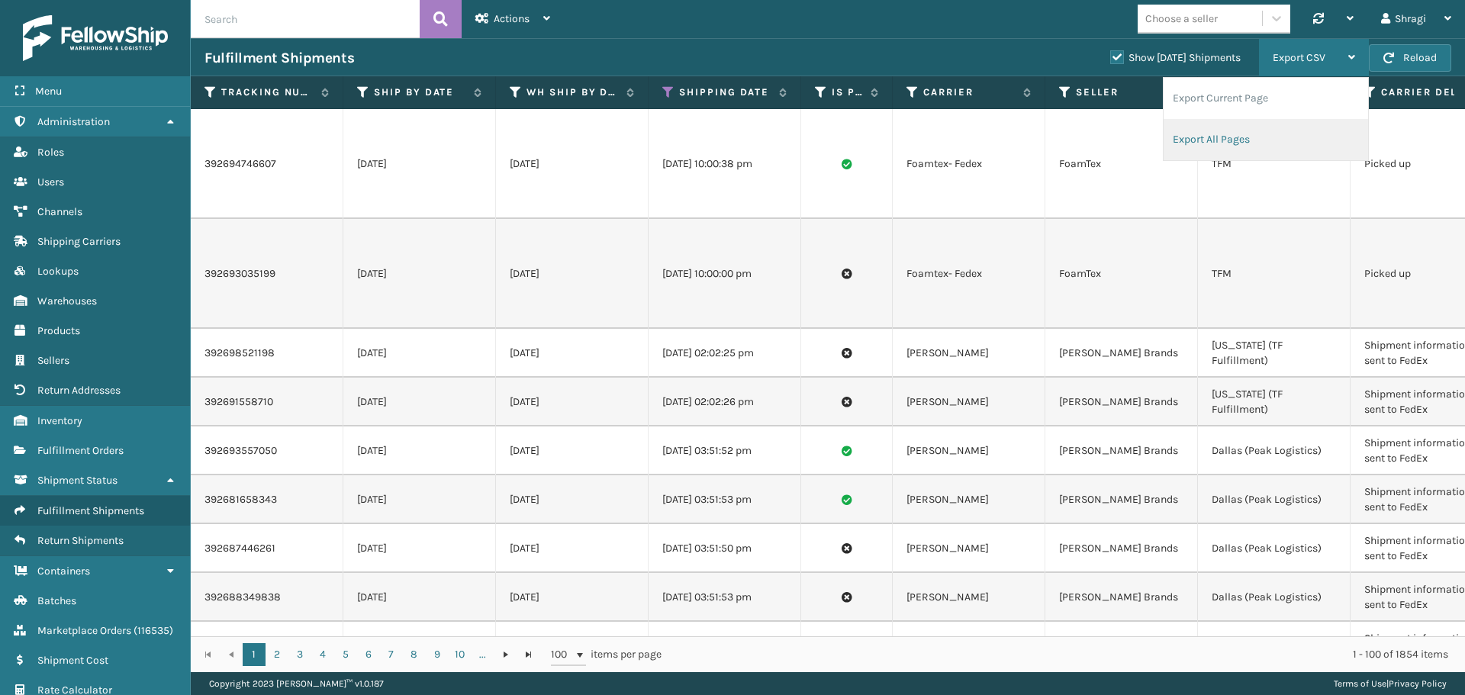
click at [1225, 137] on li "Export All Pages" at bounding box center [1266, 139] width 205 height 41
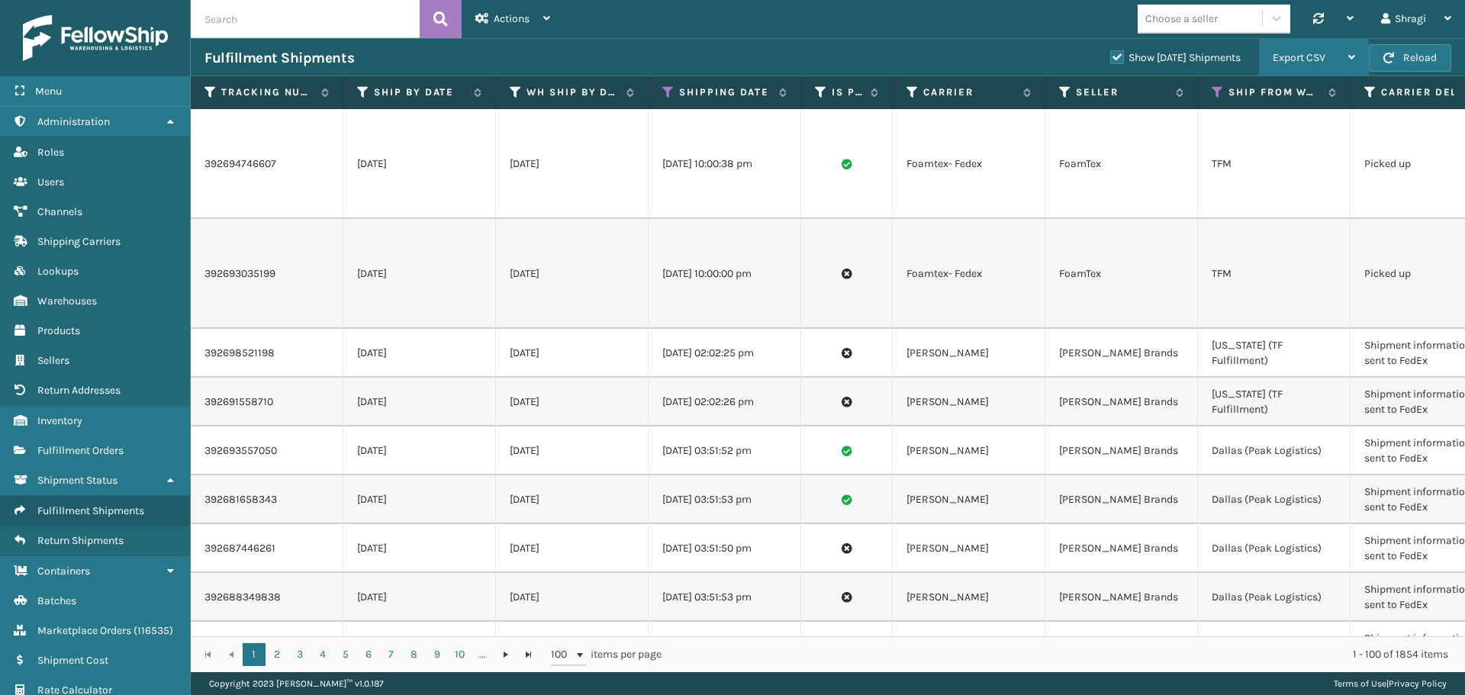
click at [1288, 63] on span "Export CSV" at bounding box center [1299, 57] width 53 height 13
click at [886, 49] on div "Fulfillment Shipments" at bounding box center [651, 58] width 892 height 18
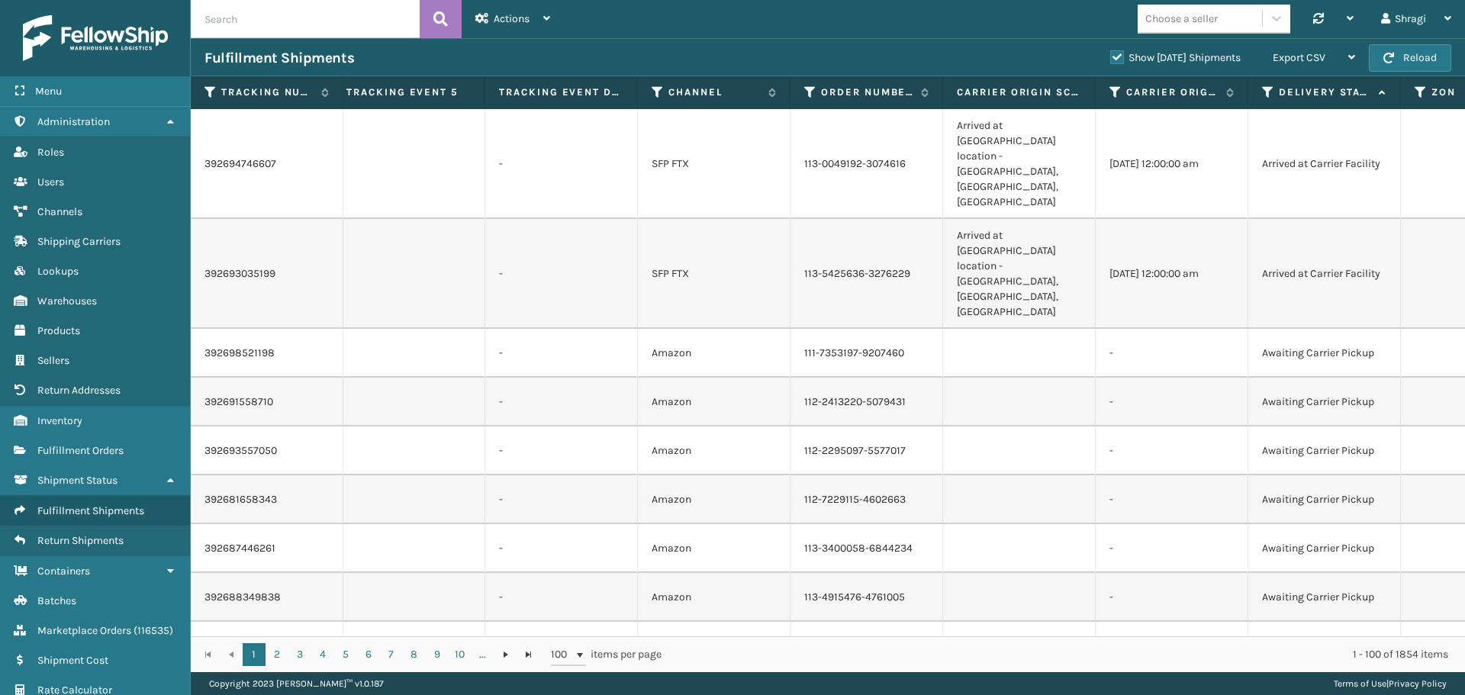
scroll to position [0, 3831]
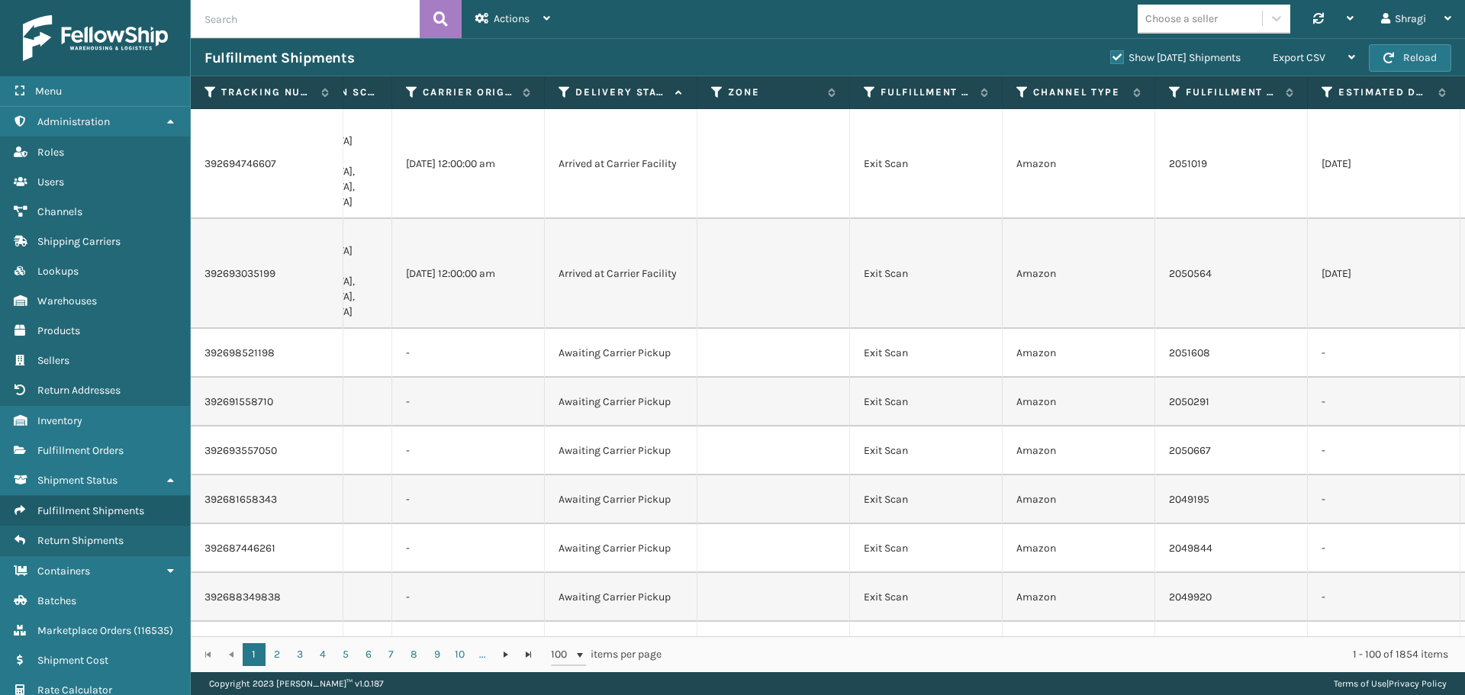
click at [564, 83] on th "Delivery Status" at bounding box center [621, 92] width 153 height 33
click at [567, 89] on icon at bounding box center [565, 92] width 12 height 14
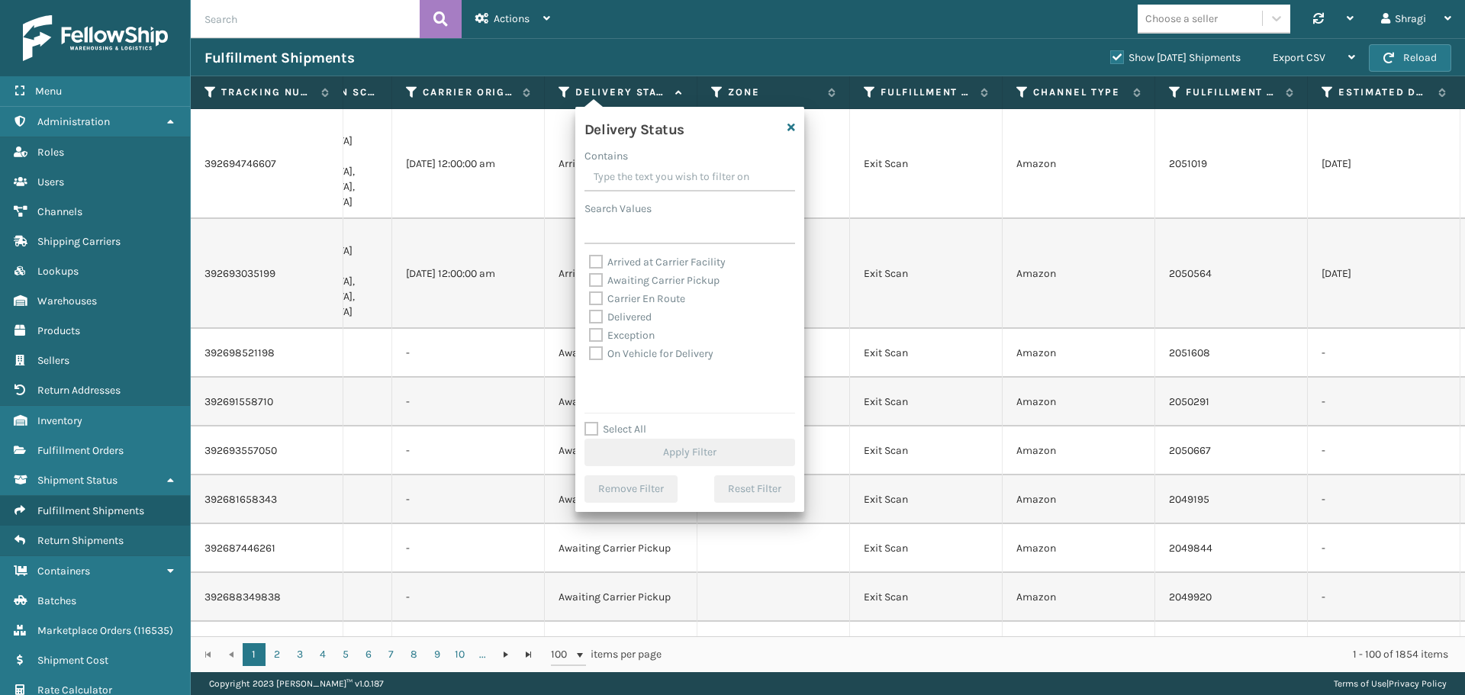
click at [656, 280] on label "Awaiting Carrier Pickup" at bounding box center [654, 280] width 131 height 13
click at [590, 280] on input "Awaiting Carrier Pickup" at bounding box center [589, 277] width 1 height 10
checkbox input "true"
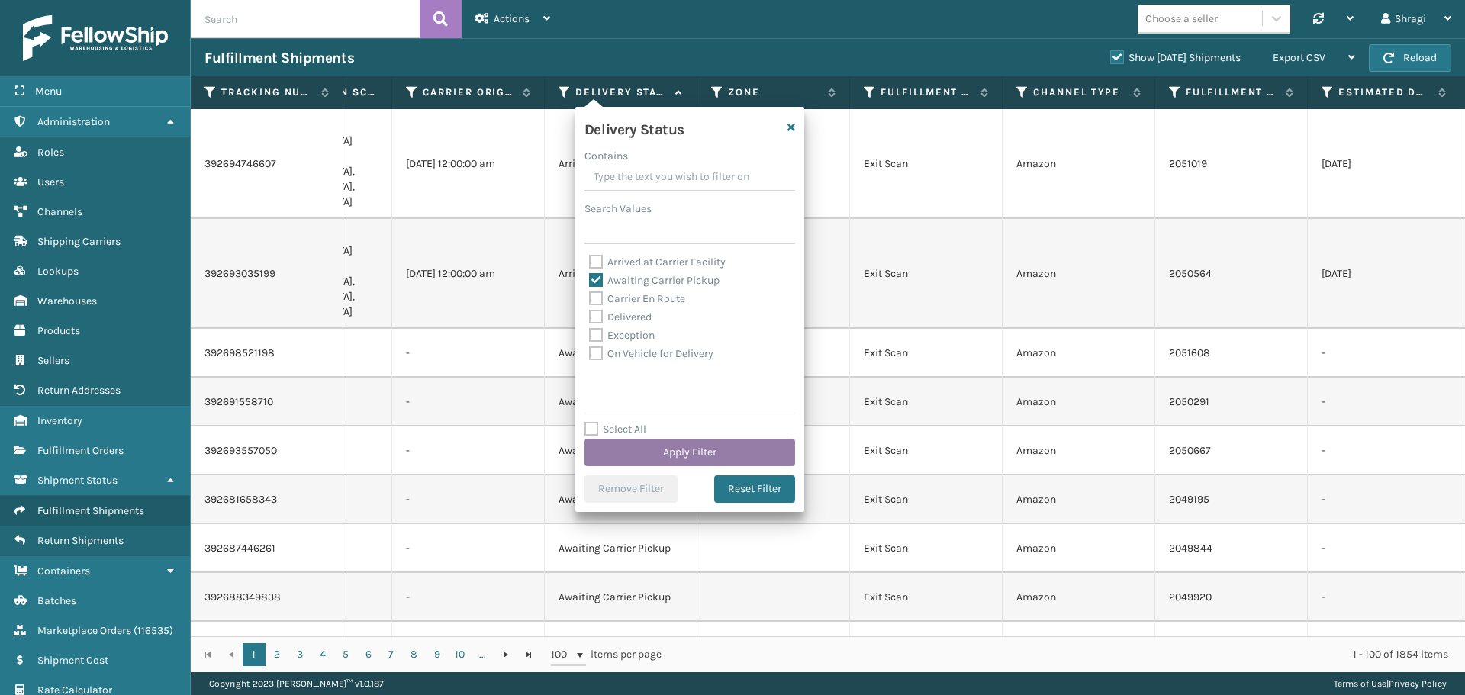
click at [691, 440] on button "Apply Filter" at bounding box center [690, 452] width 211 height 27
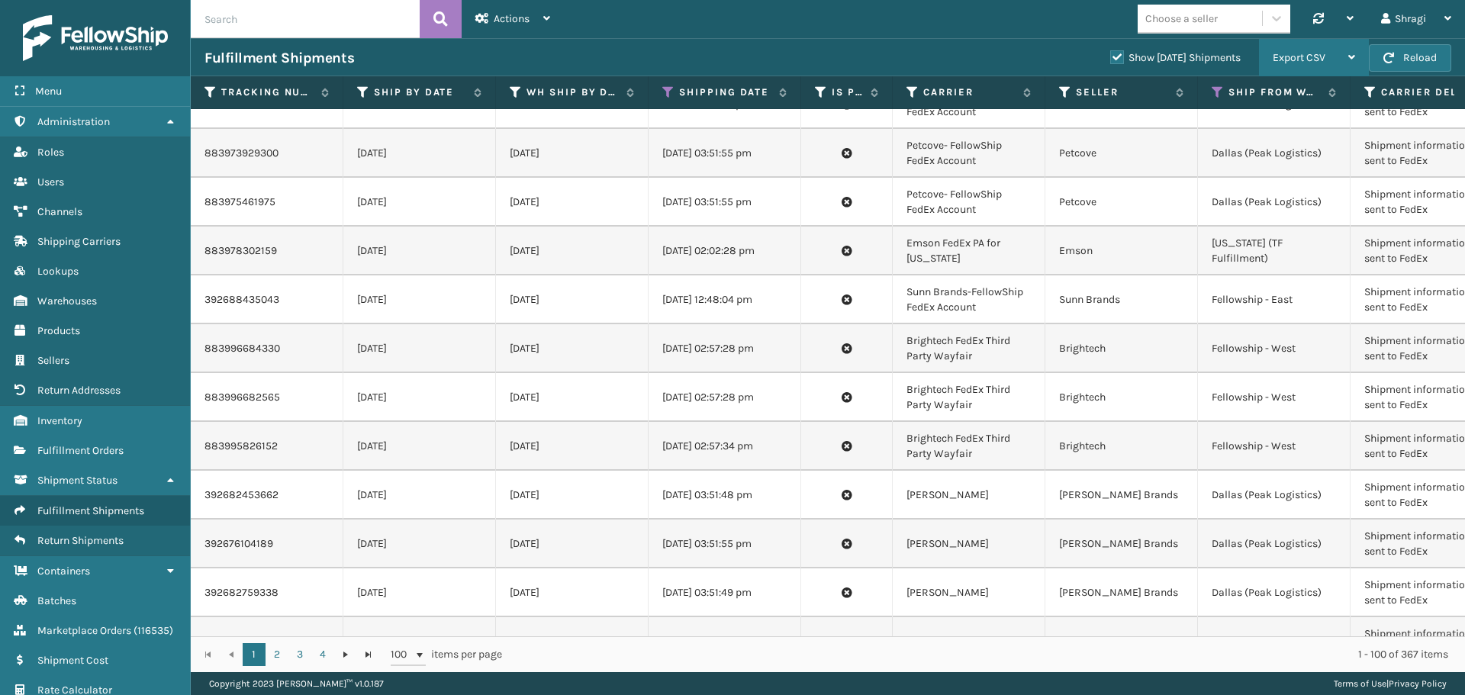
click at [1321, 66] on div "Export CSV" at bounding box center [1314, 58] width 82 height 38
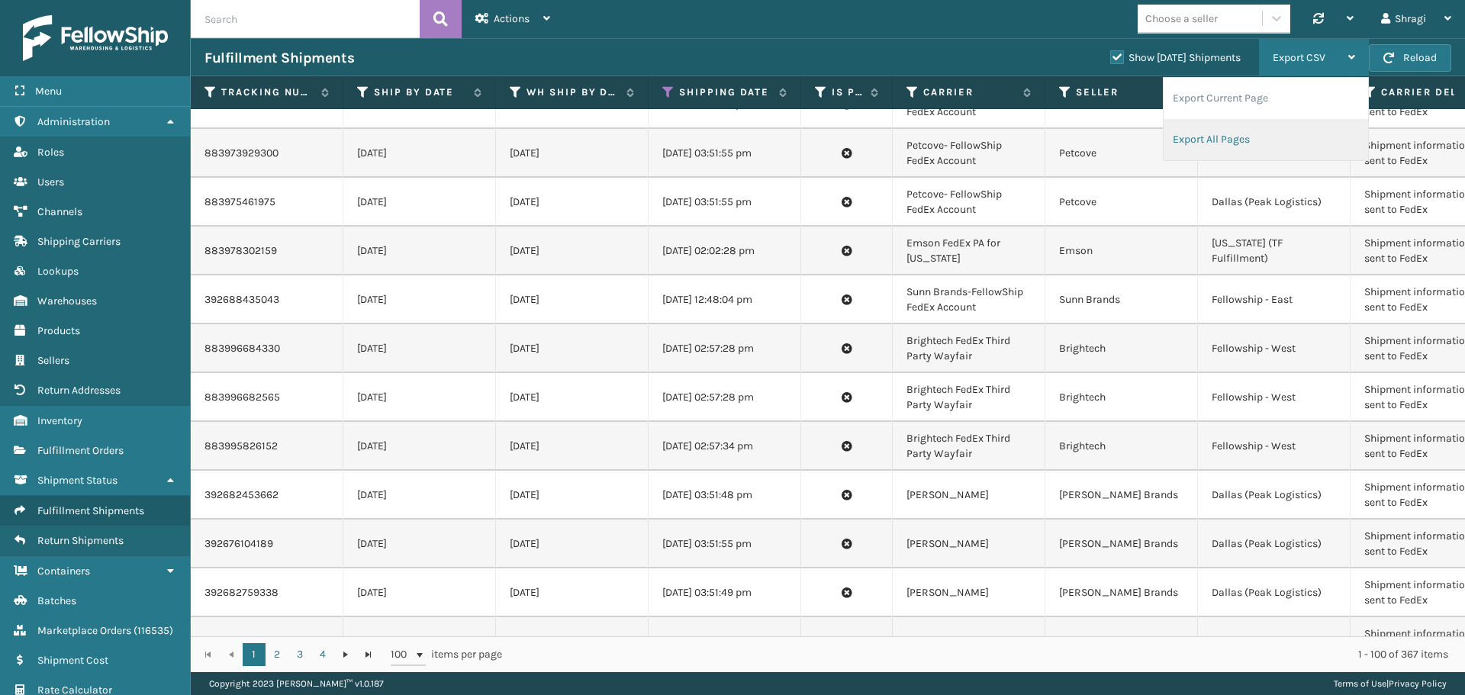
click at [1239, 140] on li "Export All Pages" at bounding box center [1266, 139] width 205 height 41
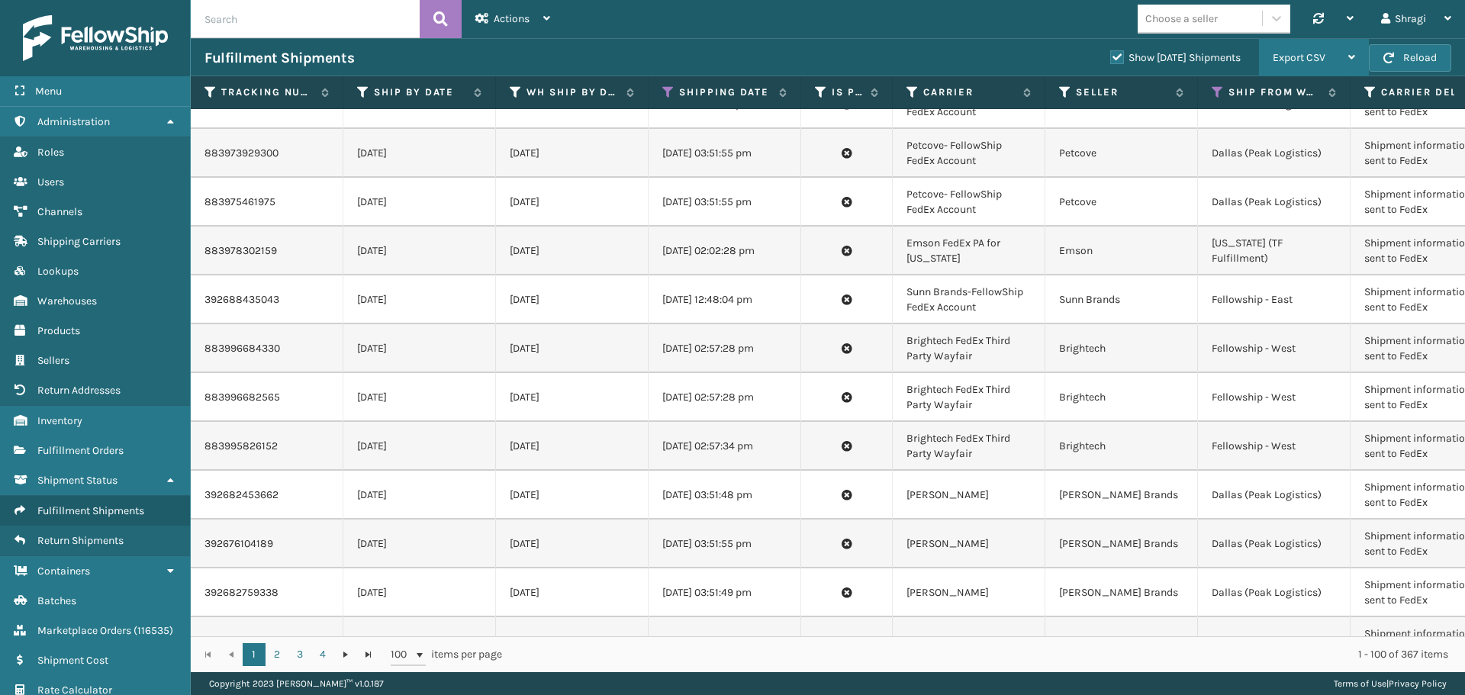
click at [1303, 62] on span "Export CSV" at bounding box center [1299, 57] width 53 height 13
